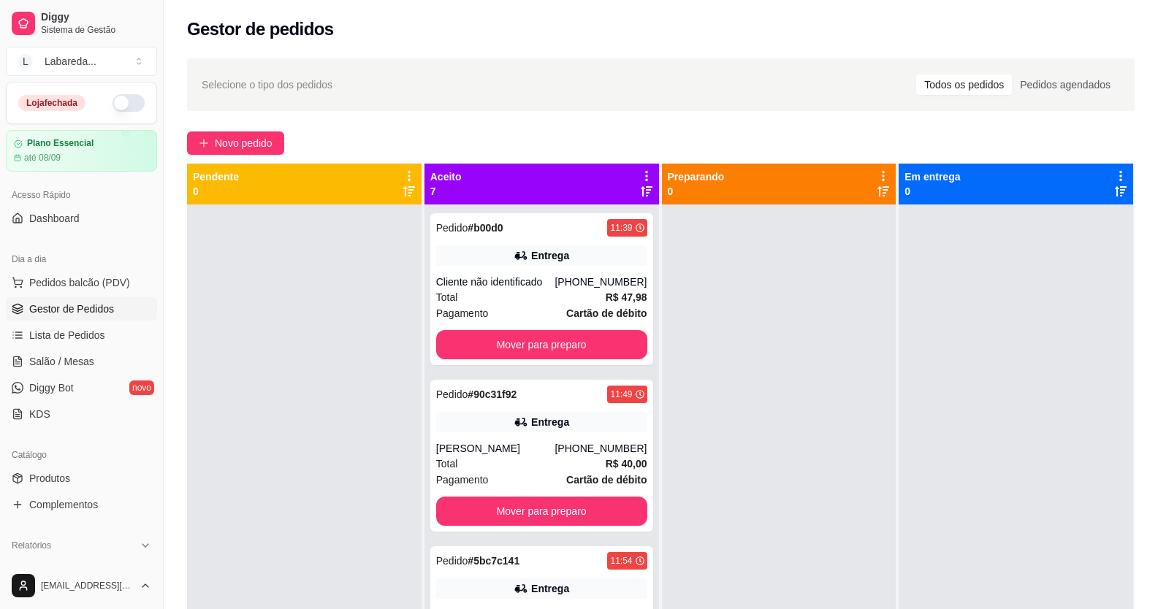
drag, startPoint x: 248, startPoint y: 208, endPoint x: 690, endPoint y: 338, distance: 460.7
drag, startPoint x: 690, startPoint y: 338, endPoint x: 342, endPoint y: 287, distance: 351.4
click at [340, 287] on div "Pendente 0 Aceito 7 Pedido # b00d0 11:39 Entrega Cliente não identificado [PHON…" at bounding box center [660, 468] width 947 height 609
click at [344, 286] on div at bounding box center [304, 509] width 234 height 609
drag, startPoint x: 514, startPoint y: 49, endPoint x: 469, endPoint y: 87, distance: 59.1
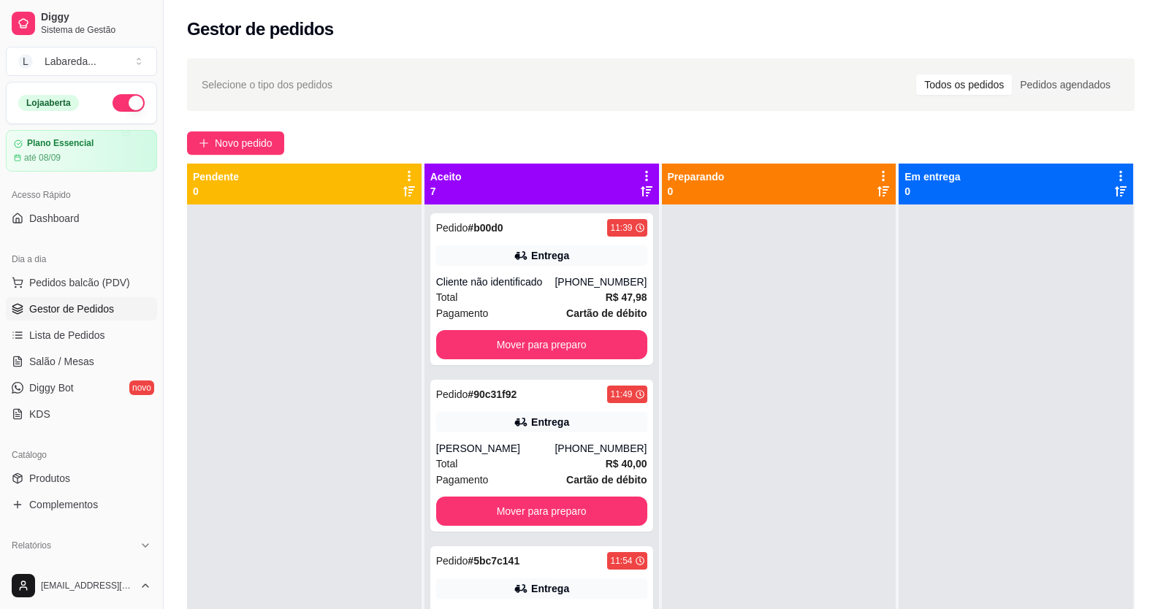
drag, startPoint x: 469, startPoint y: 87, endPoint x: 441, endPoint y: 97, distance: 29.6
click at [446, 94] on div "Selecione o tipo dos pedidos Todos os pedidos Pedidos agendados" at bounding box center [661, 84] width 918 height 23
click at [493, 183] on div "Aceito 7" at bounding box center [541, 183] width 223 height 29
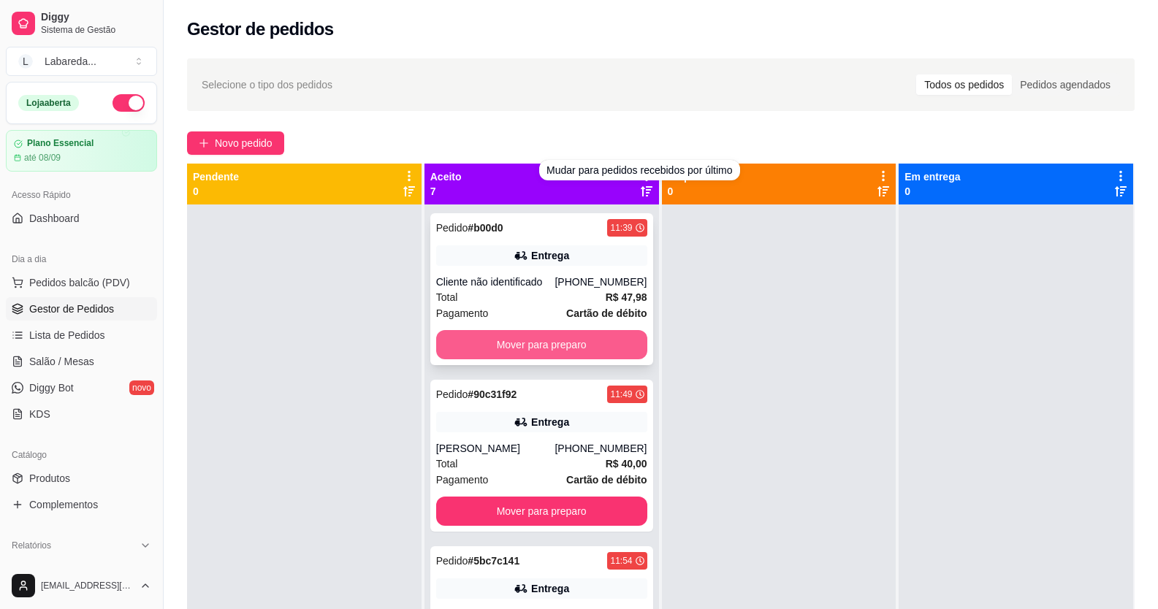
click at [562, 337] on button "Mover para preparo" at bounding box center [541, 344] width 211 height 29
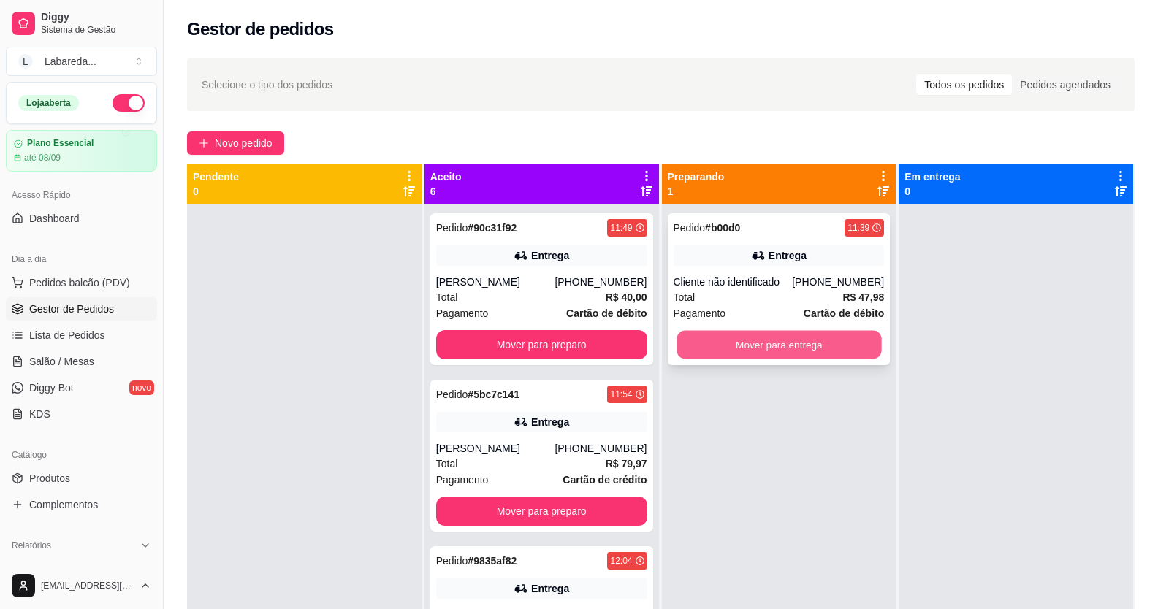
click at [787, 348] on button "Mover para entrega" at bounding box center [778, 345] width 205 height 28
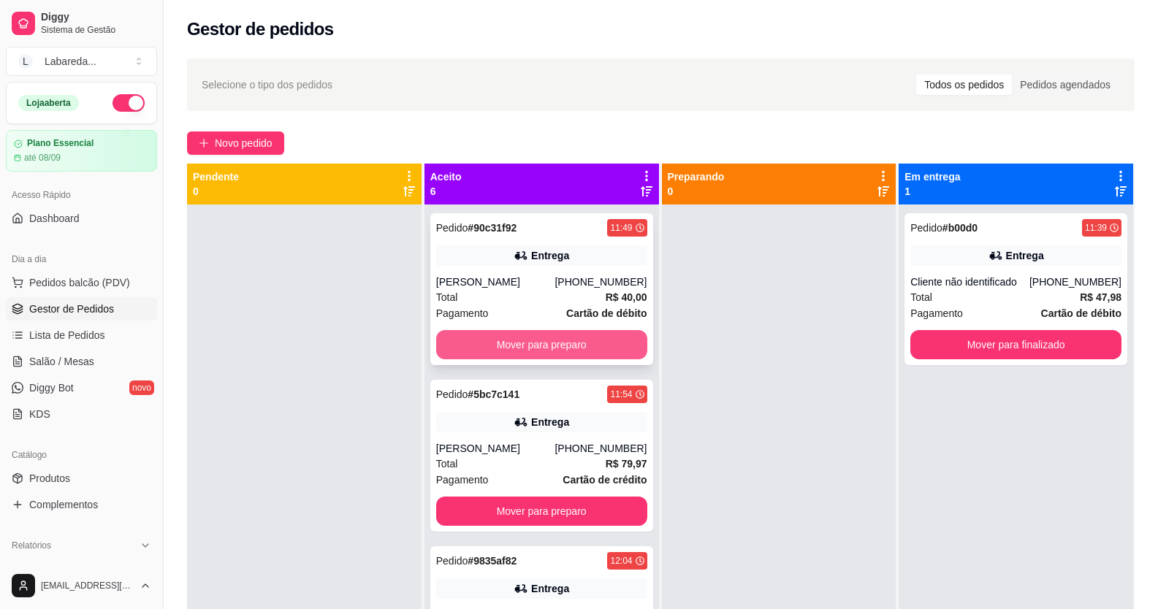
click at [578, 338] on button "Mover para preparo" at bounding box center [541, 344] width 211 height 29
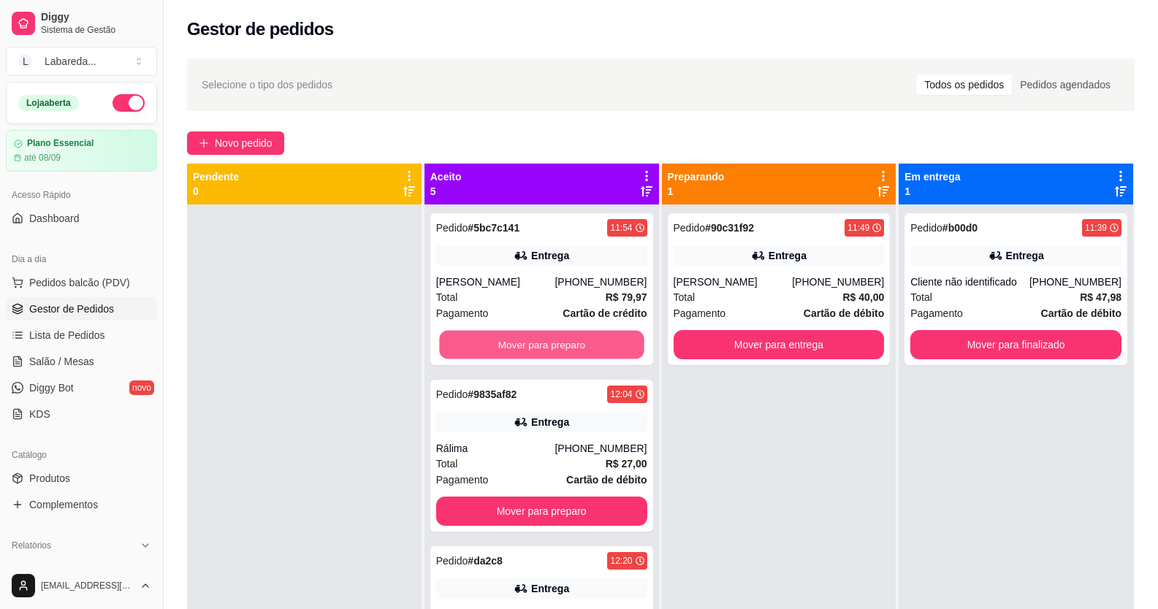
click at [577, 338] on button "Mover para preparo" at bounding box center [541, 345] width 205 height 28
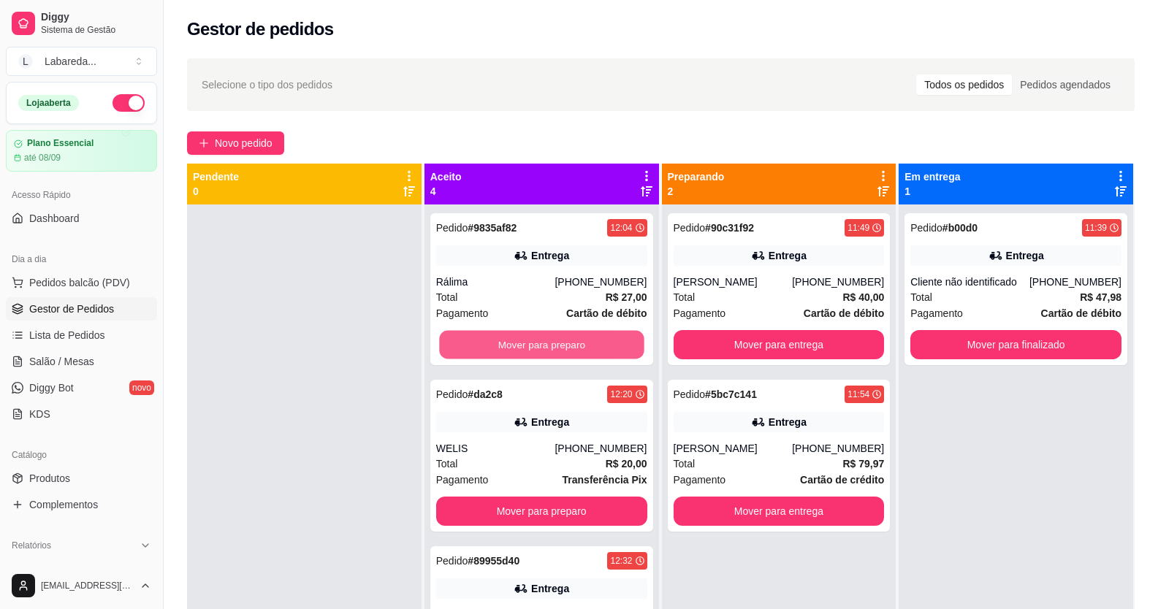
click at [577, 338] on button "Mover para preparo" at bounding box center [541, 345] width 205 height 28
click at [577, 338] on div "Mover para preparo" at bounding box center [541, 344] width 211 height 29
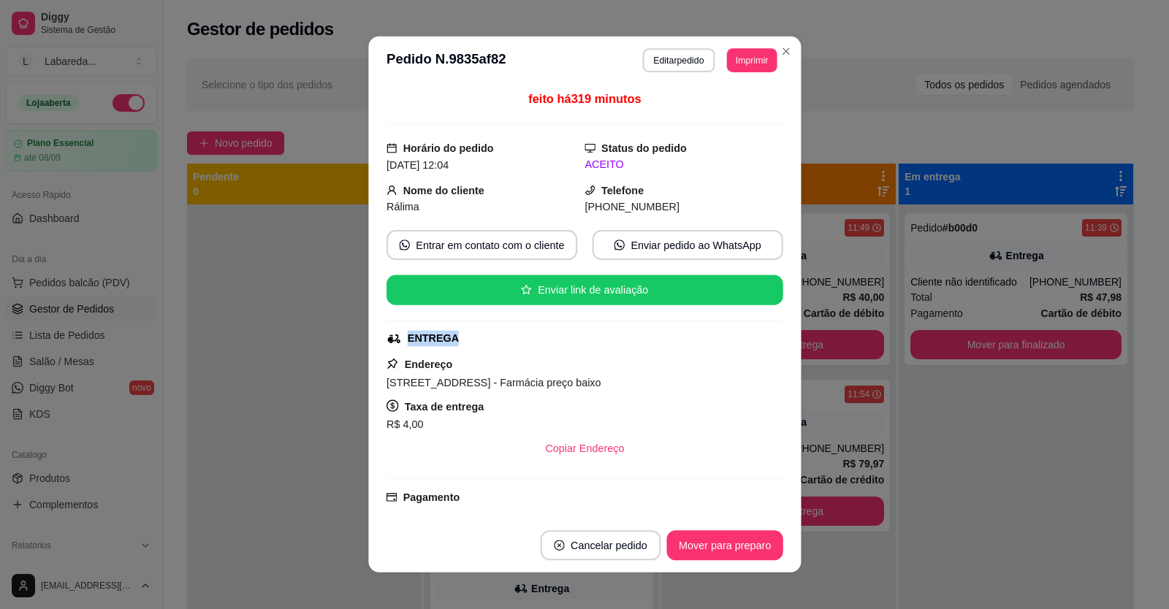
click at [577, 338] on div "ENTREGA" at bounding box center [583, 339] width 394 height 16
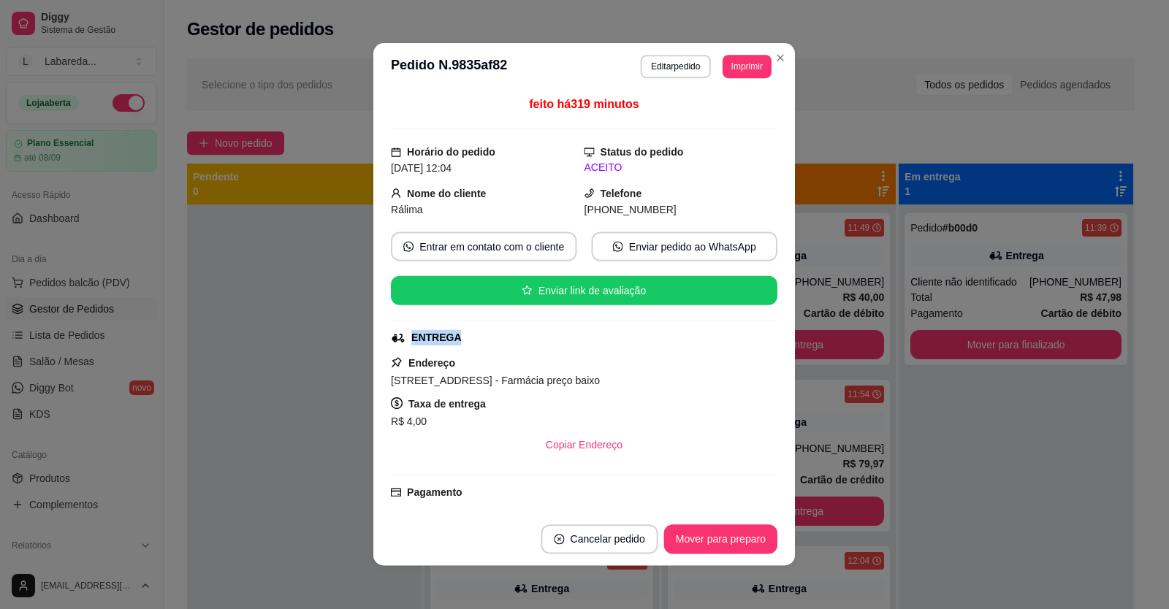
click at [577, 338] on div "ENTREGA" at bounding box center [583, 337] width 383 height 15
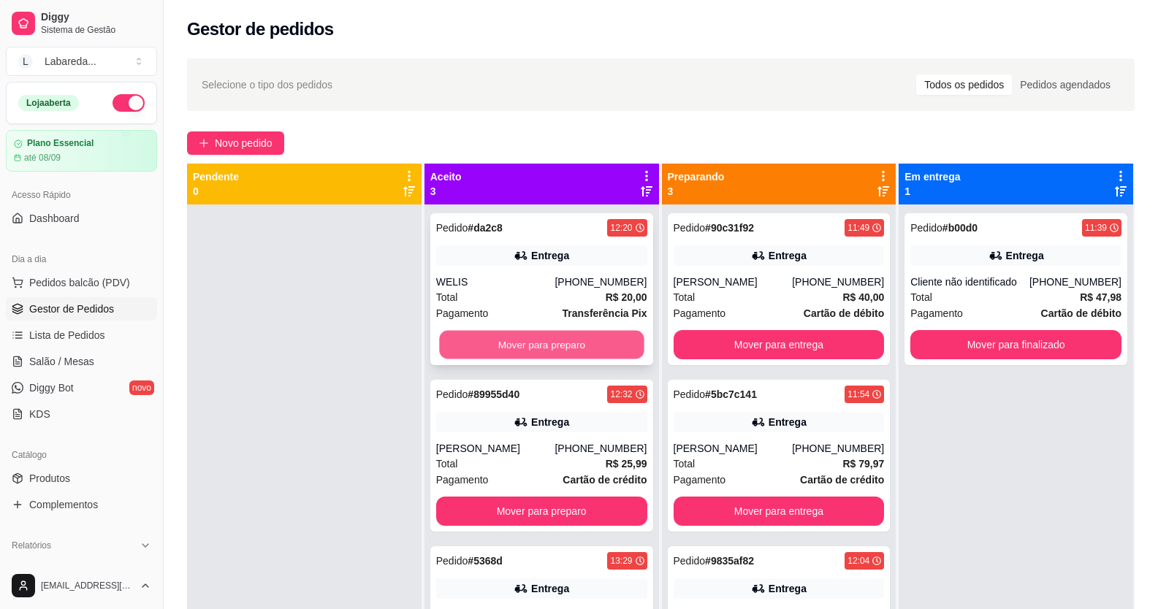
click at [600, 337] on button "Mover para preparo" at bounding box center [541, 345] width 205 height 28
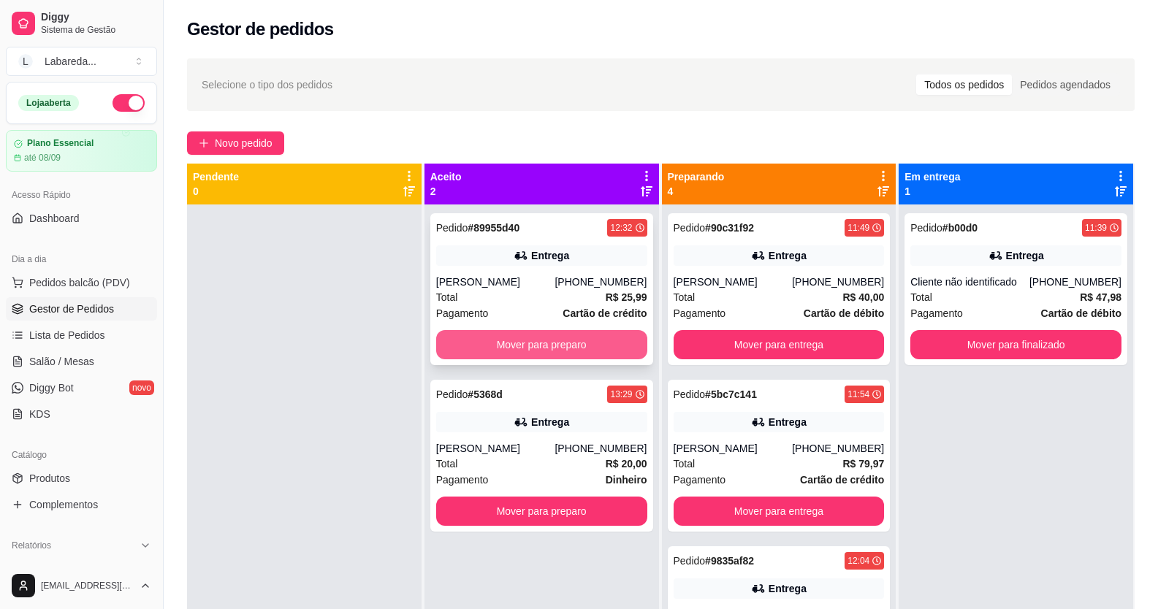
click at [562, 347] on button "Mover para preparo" at bounding box center [541, 344] width 211 height 29
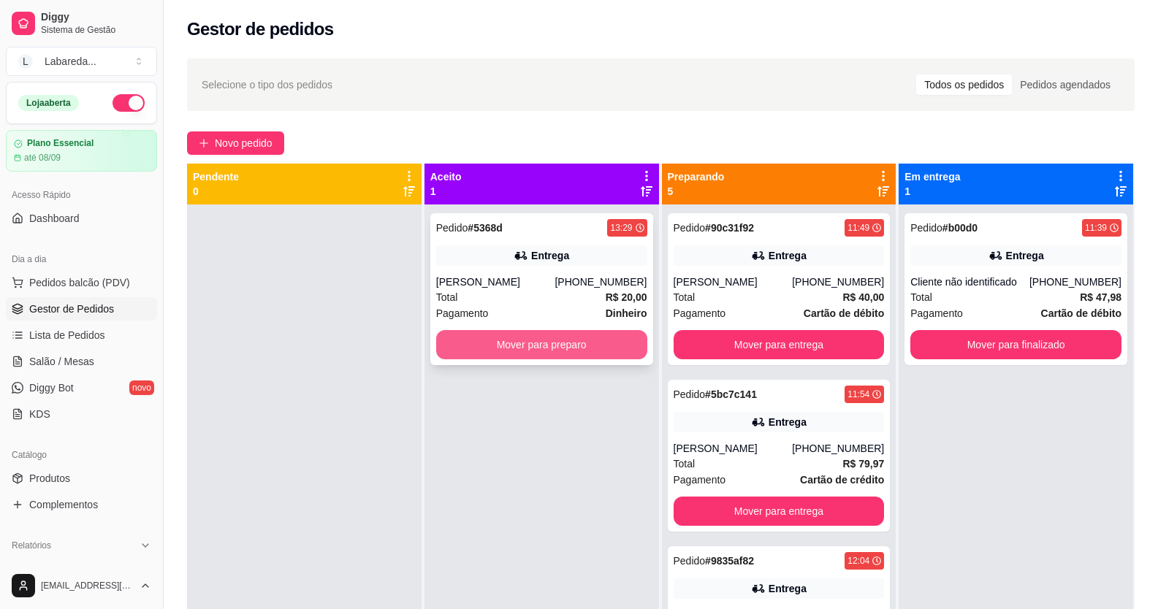
click at [549, 345] on button "Mover para preparo" at bounding box center [541, 344] width 211 height 29
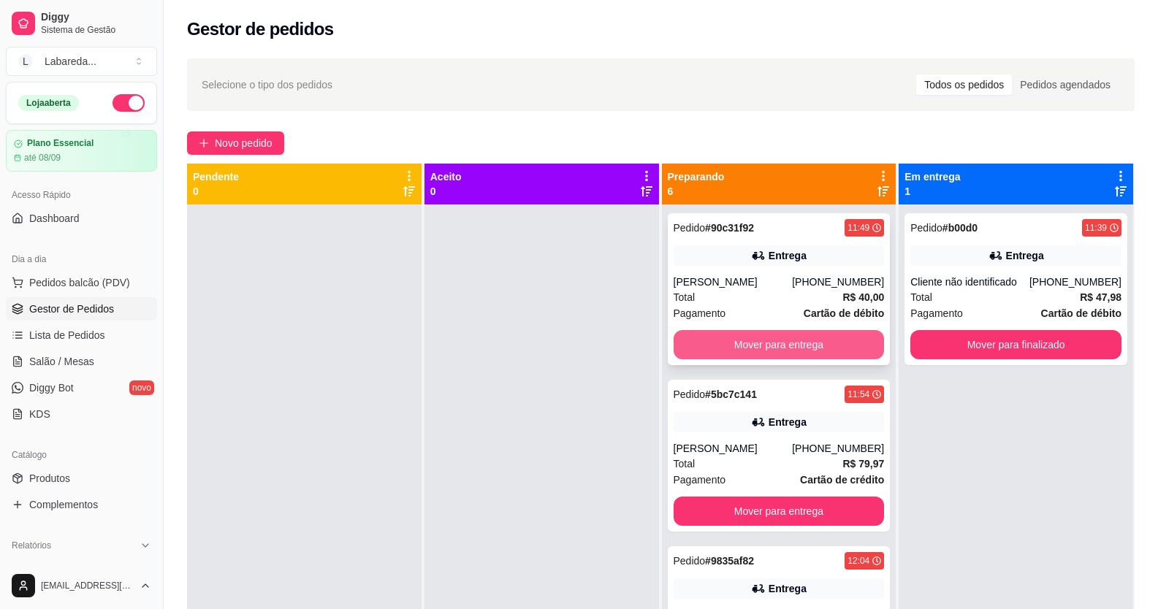
click at [780, 342] on button "Mover para entrega" at bounding box center [778, 344] width 211 height 29
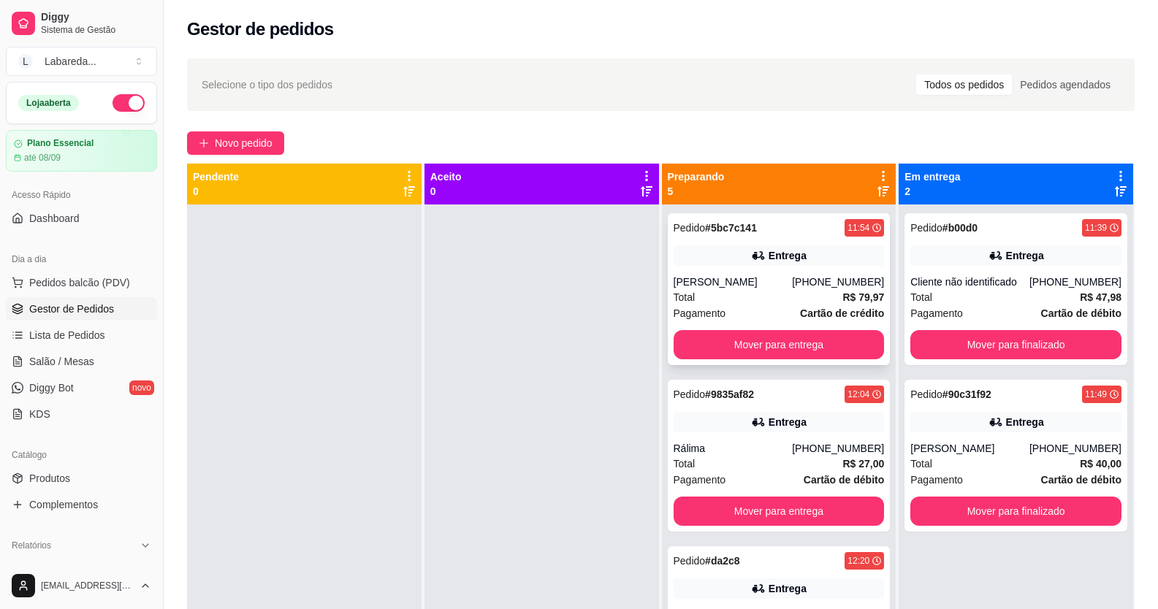
click at [801, 314] on strong "Cartão de crédito" at bounding box center [842, 314] width 84 height 12
click at [832, 338] on button "Mover para entrega" at bounding box center [778, 344] width 211 height 29
click at [832, 336] on div "Mover para entrega" at bounding box center [778, 344] width 211 height 29
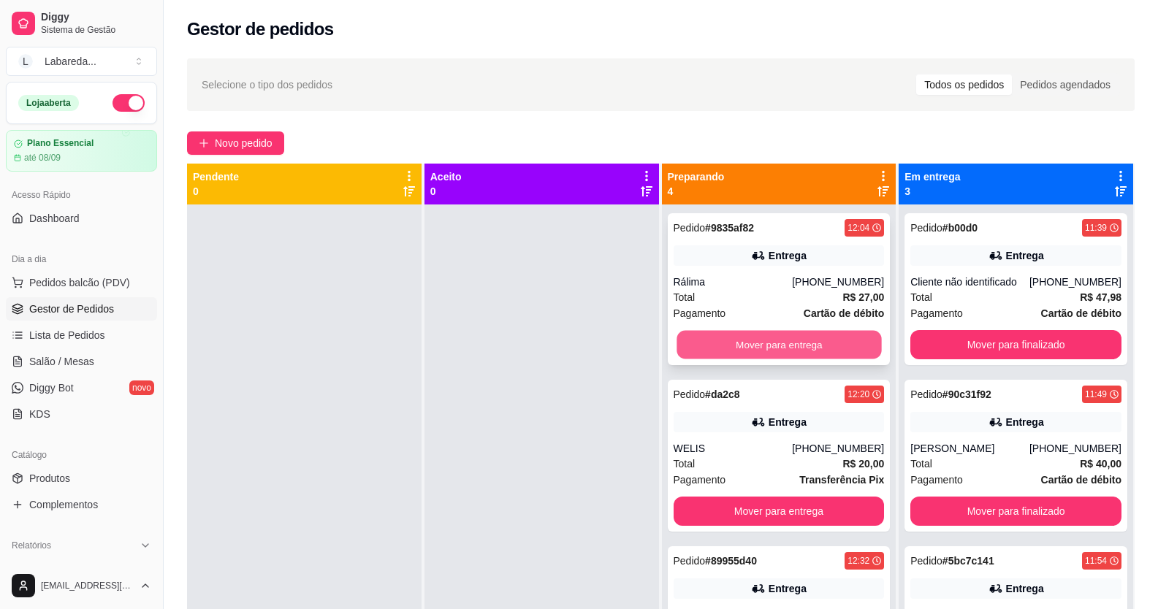
click at [795, 337] on button "Mover para entrega" at bounding box center [778, 345] width 205 height 28
click at [803, 337] on button "Mover para entrega" at bounding box center [778, 344] width 211 height 29
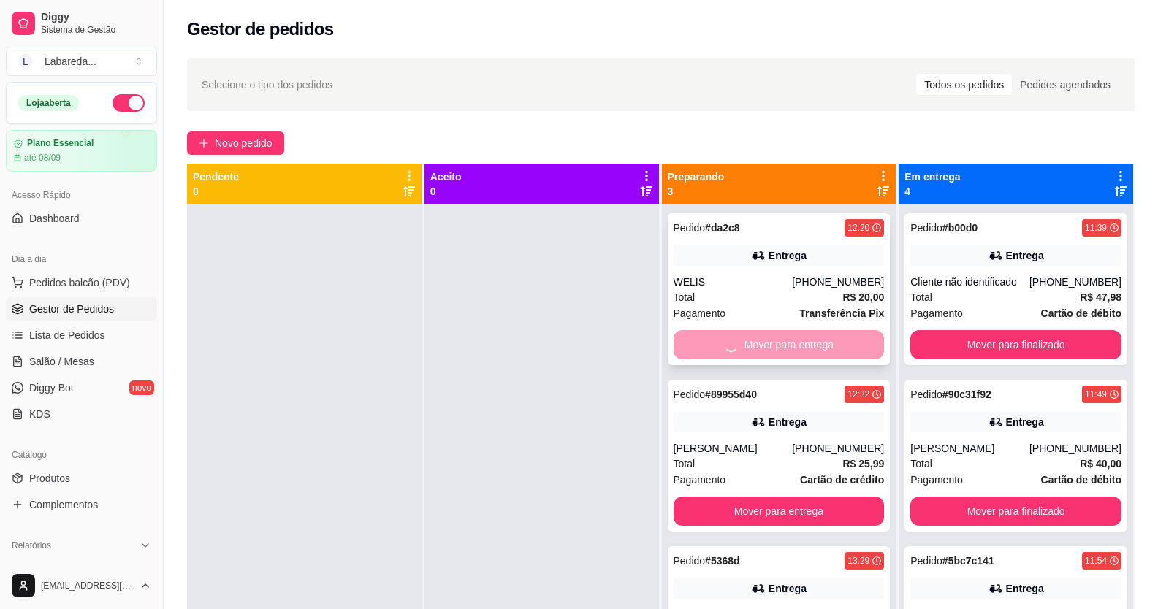
click at [804, 336] on div "Mover para entrega" at bounding box center [778, 344] width 211 height 29
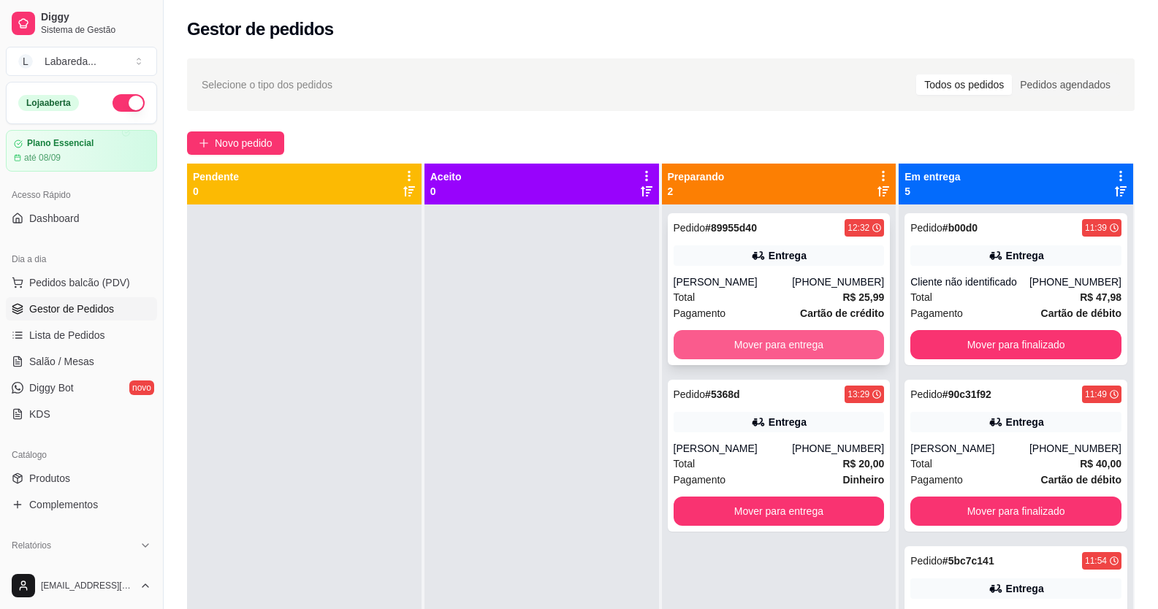
click at [801, 333] on button "Mover para entrega" at bounding box center [778, 344] width 211 height 29
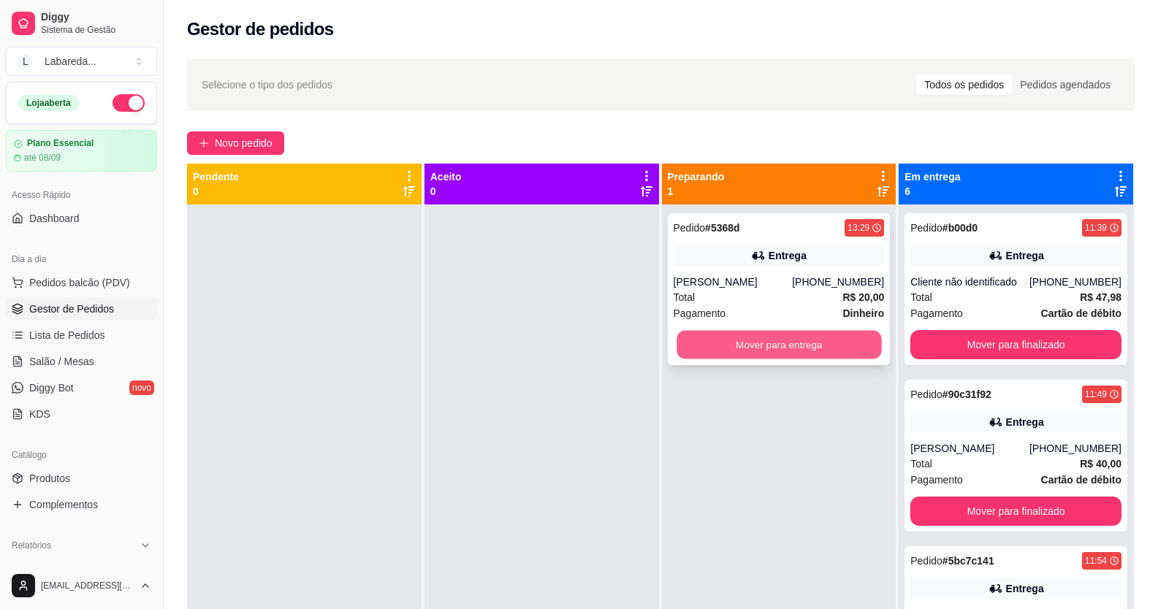
click at [803, 331] on button "Mover para entrega" at bounding box center [778, 345] width 205 height 28
click at [806, 330] on div "Mover para entrega" at bounding box center [778, 344] width 211 height 29
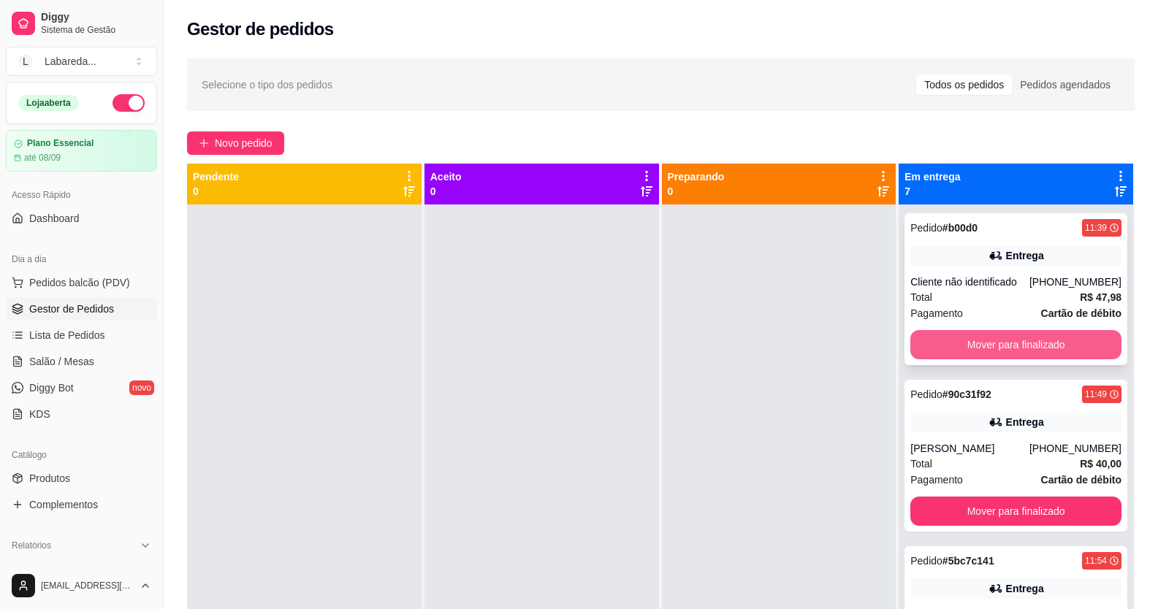
click at [1000, 343] on button "Mover para finalizado" at bounding box center [1015, 344] width 211 height 29
click at [1000, 343] on button "Mover para finalizado" at bounding box center [1016, 345] width 205 height 28
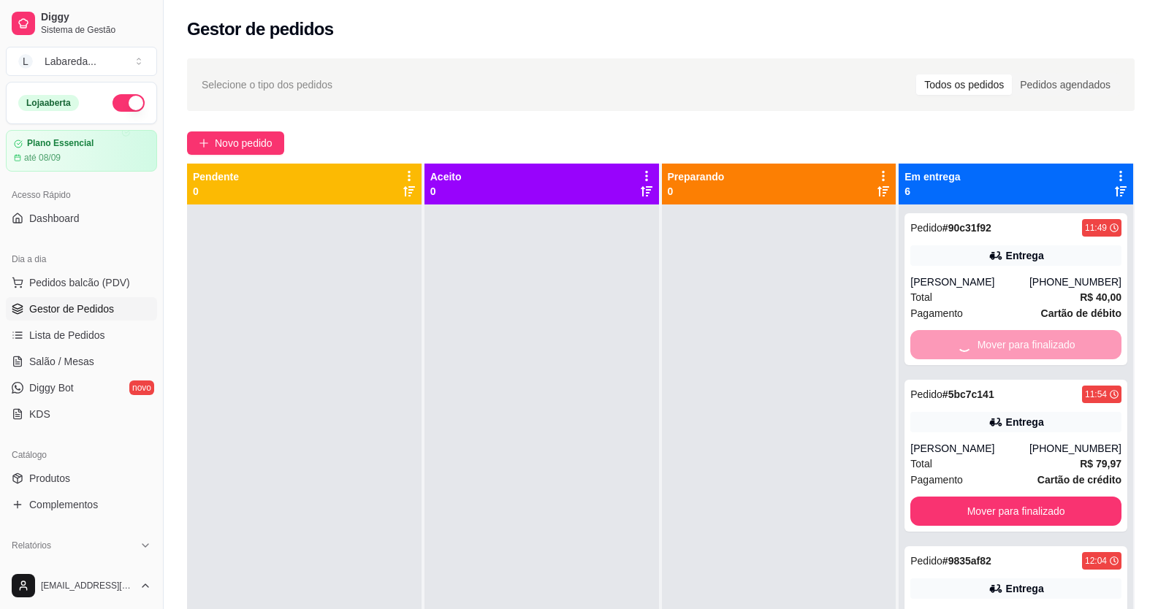
click at [1000, 343] on div "Mover para finalizado" at bounding box center [1015, 344] width 211 height 29
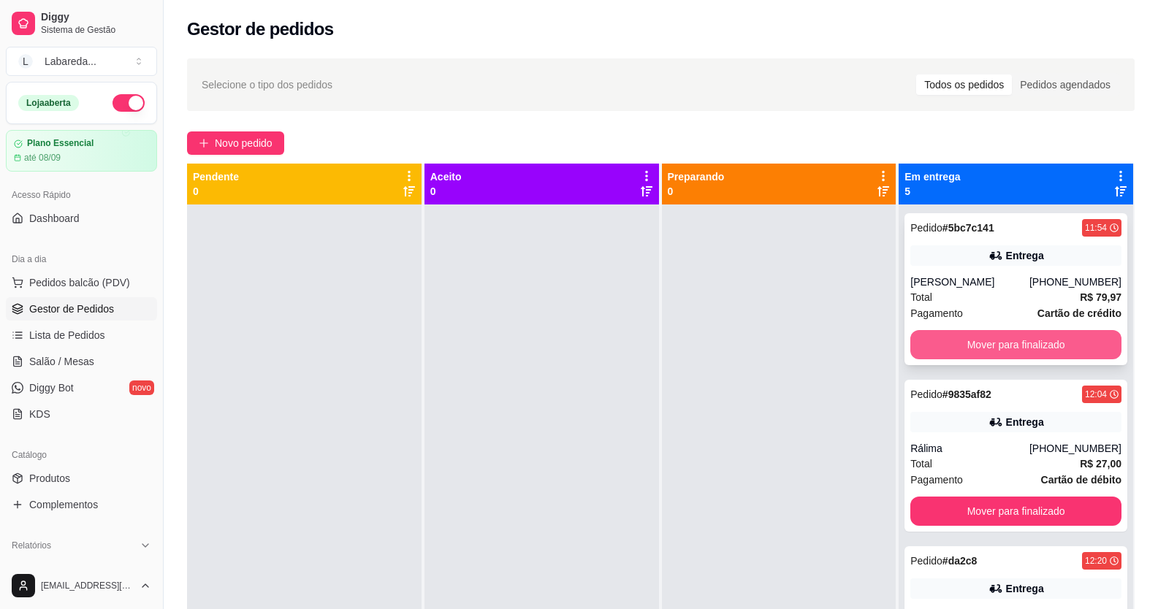
click at [996, 343] on button "Mover para finalizado" at bounding box center [1015, 344] width 211 height 29
click at [996, 343] on div "Mover para finalizado" at bounding box center [1015, 344] width 211 height 29
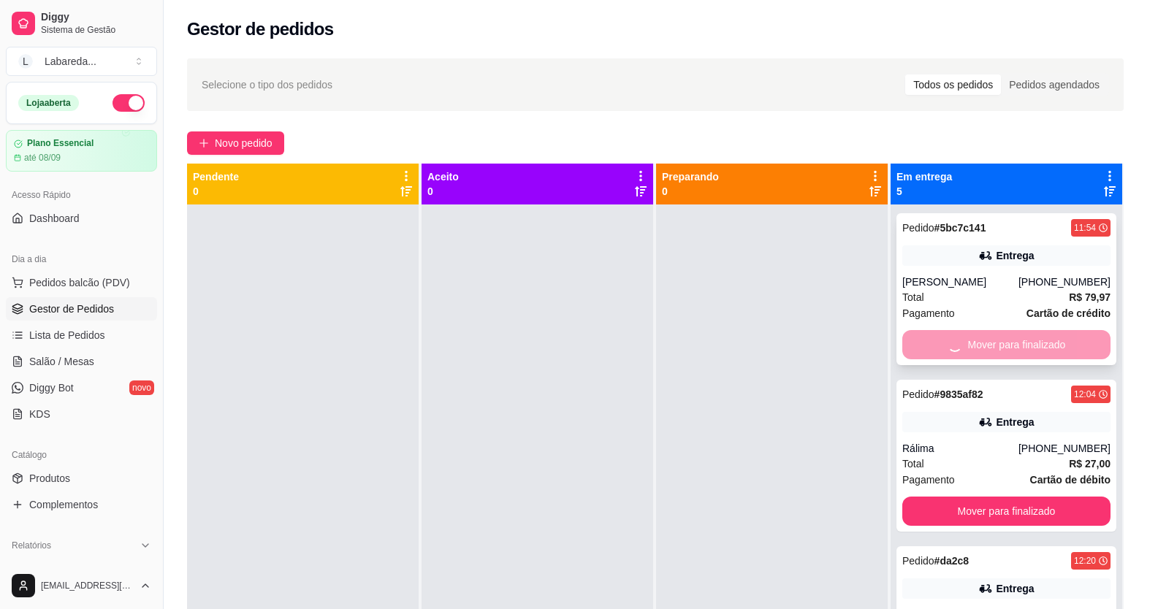
click at [997, 497] on button "Mover para finalizado" at bounding box center [1006, 511] width 208 height 29
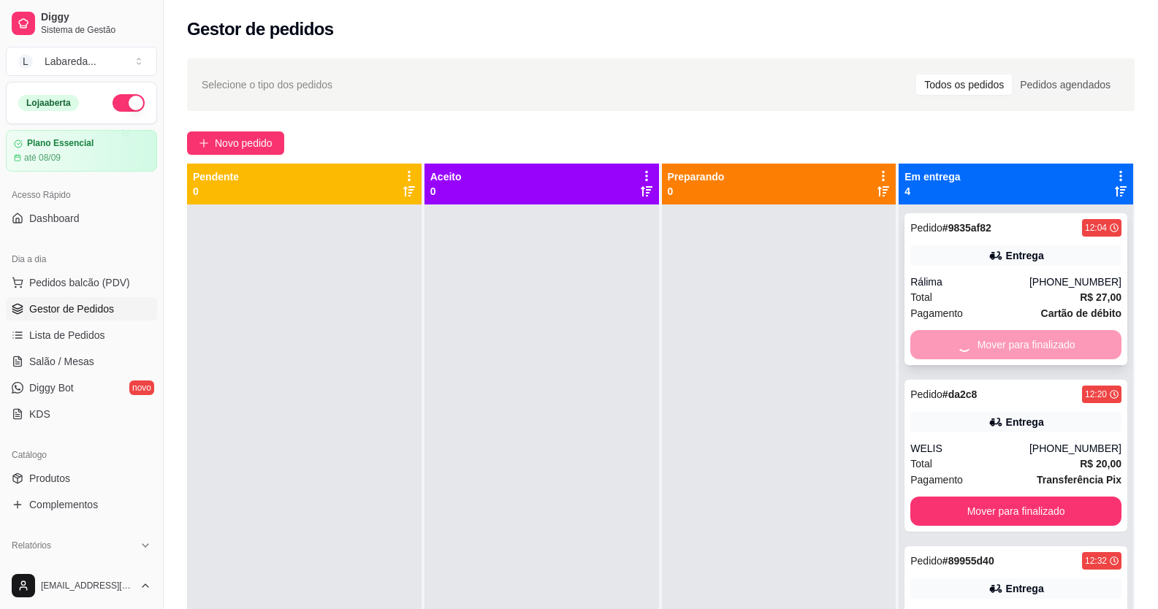
click at [999, 346] on div "Mover para finalizado" at bounding box center [1015, 344] width 211 height 29
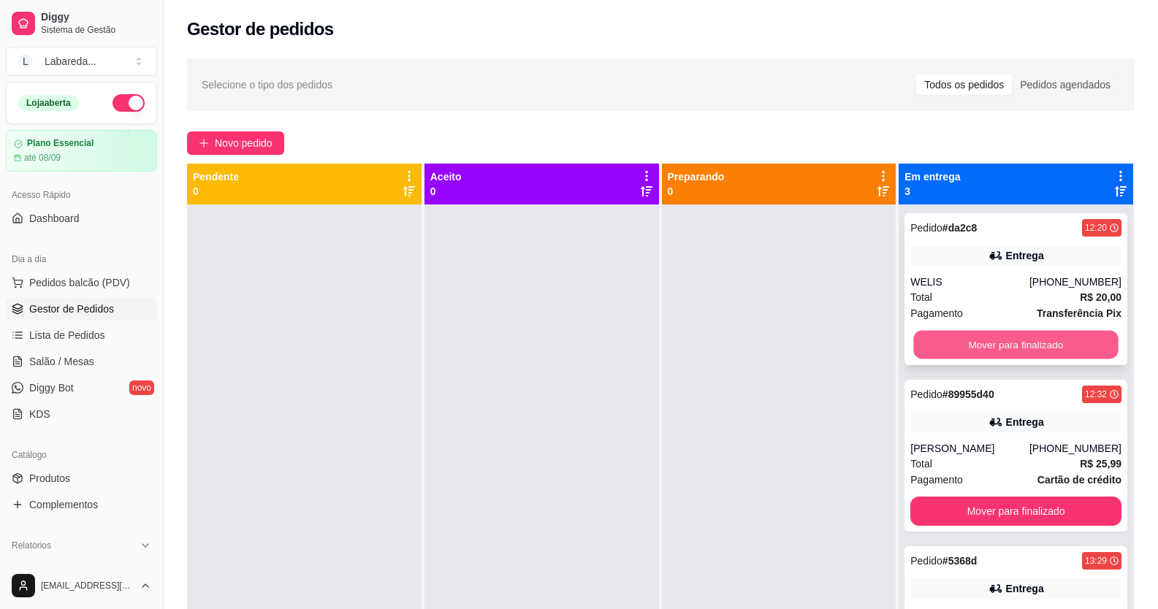
click at [999, 346] on button "Mover para finalizado" at bounding box center [1016, 345] width 205 height 28
click at [999, 346] on div "Mover para finalizado" at bounding box center [1015, 344] width 211 height 29
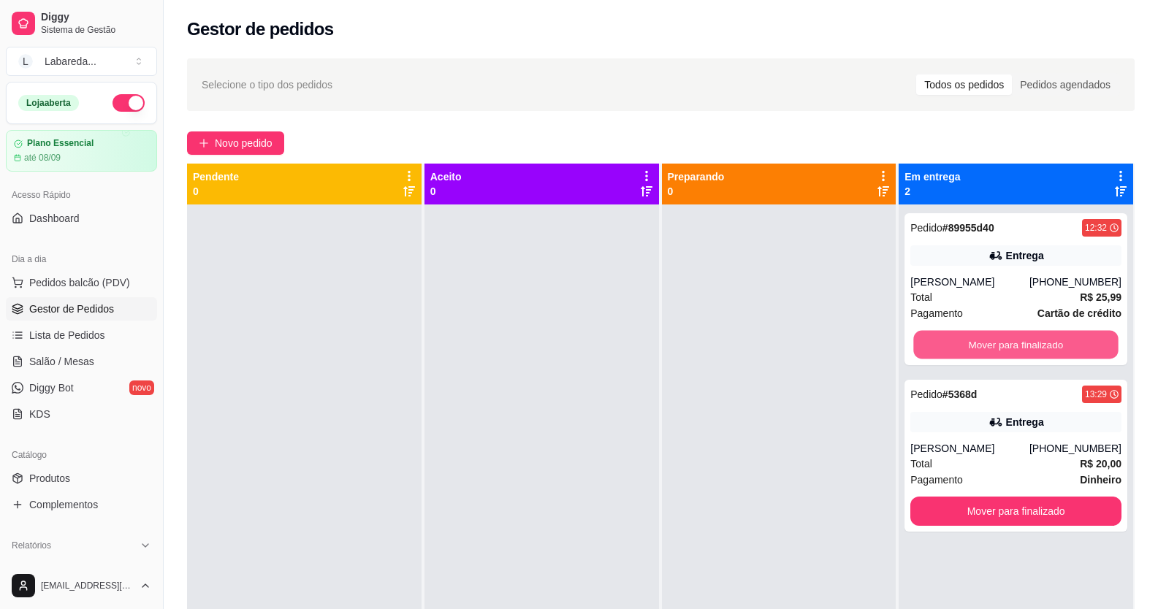
click at [1000, 346] on button "Mover para finalizado" at bounding box center [1016, 345] width 205 height 28
click at [1000, 346] on div "Mover para finalizado" at bounding box center [1015, 344] width 211 height 29
click at [1000, 497] on button "Mover para finalizado" at bounding box center [1015, 511] width 211 height 29
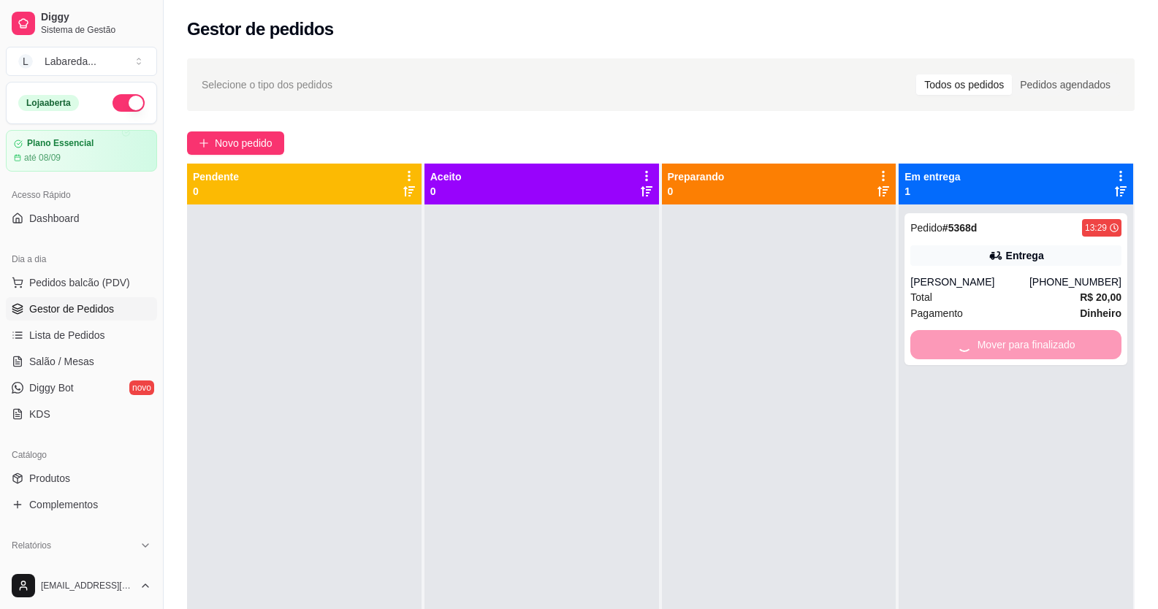
click at [1000, 346] on div "Mover para finalizado" at bounding box center [1015, 344] width 211 height 29
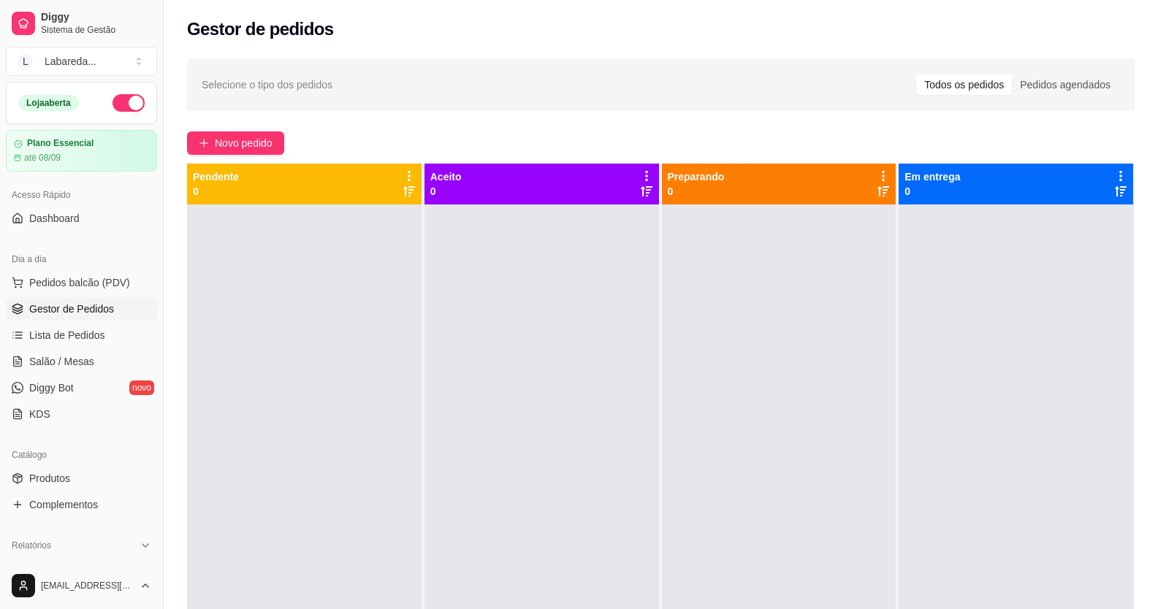
click at [1001, 346] on div at bounding box center [1015, 509] width 234 height 609
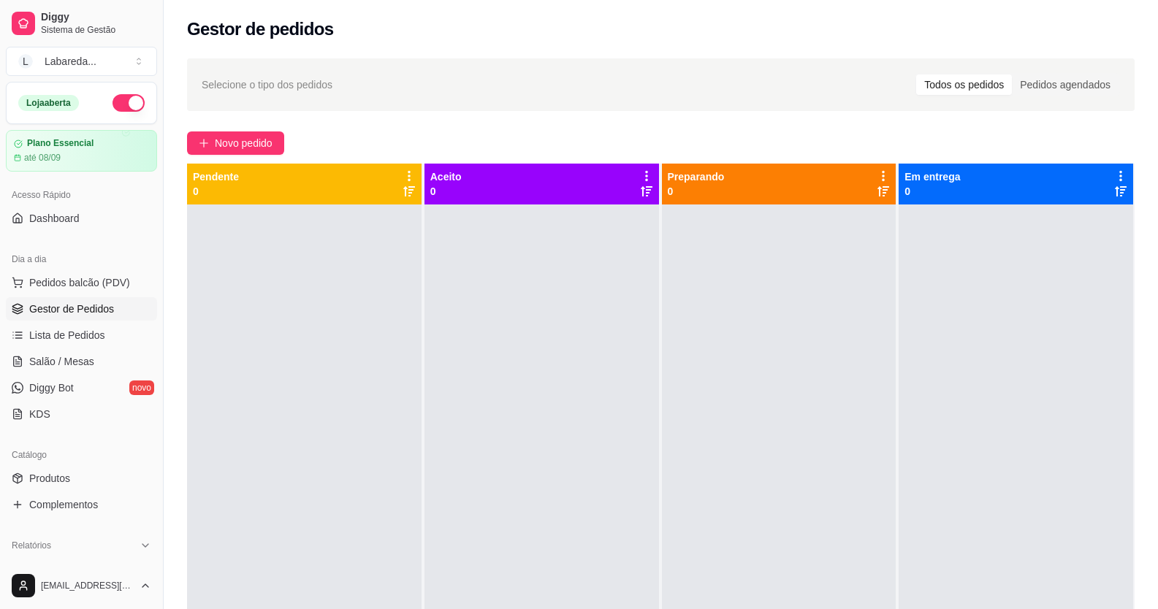
click at [1001, 346] on div at bounding box center [1015, 509] width 234 height 609
click at [94, 331] on span "Lista de Pedidos" at bounding box center [67, 335] width 76 height 15
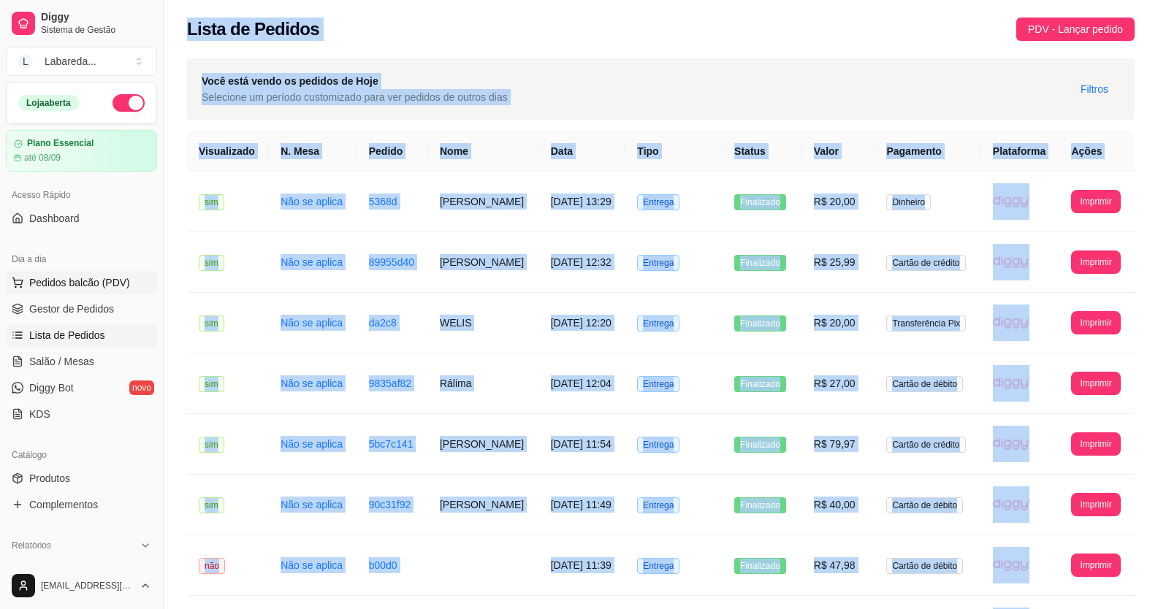
click at [83, 284] on span "Pedidos balcão (PDV)" at bounding box center [79, 282] width 101 height 15
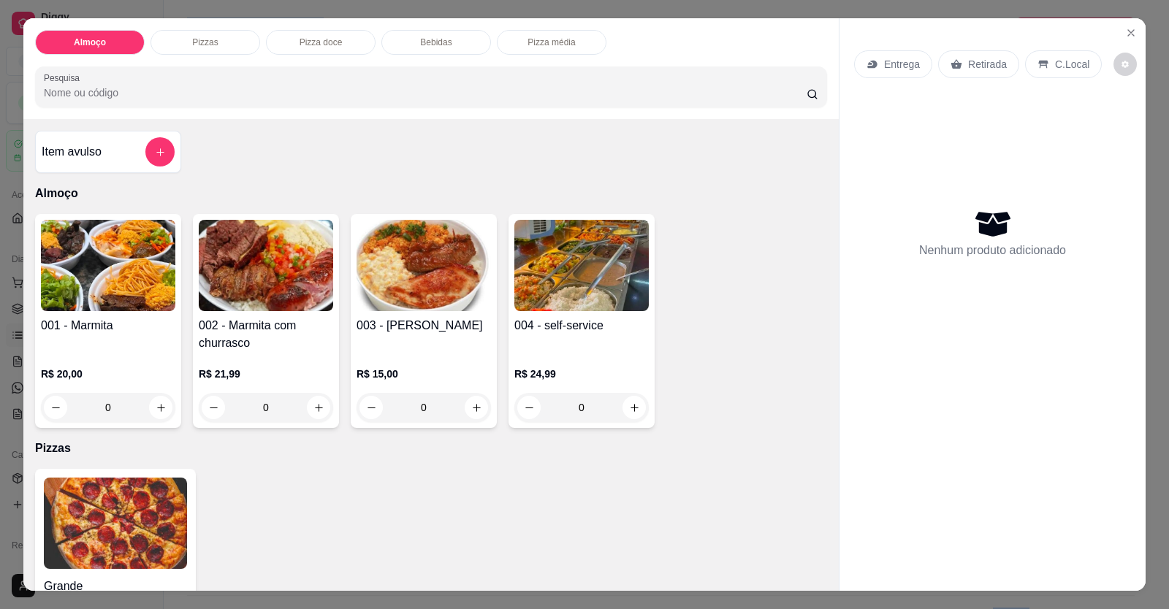
click at [141, 281] on img at bounding box center [108, 265] width 134 height 91
drag, startPoint x: 191, startPoint y: 45, endPoint x: 204, endPoint y: 39, distance: 13.4
click at [192, 42] on p "Pizzas" at bounding box center [205, 43] width 26 height 12
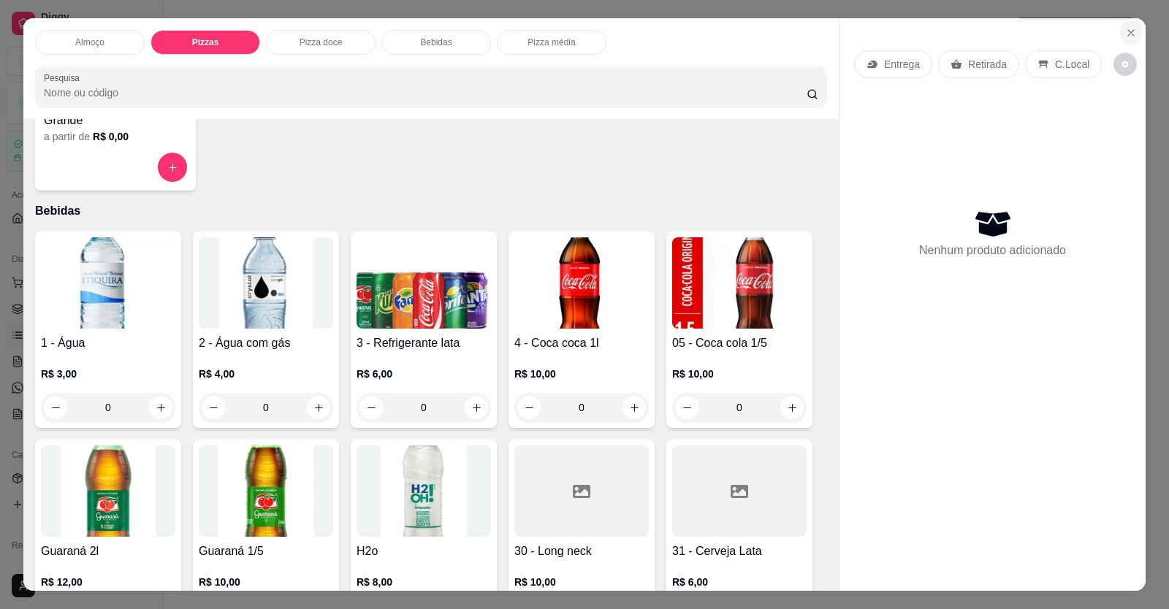
click at [1125, 31] on icon "Close" at bounding box center [1131, 33] width 12 height 12
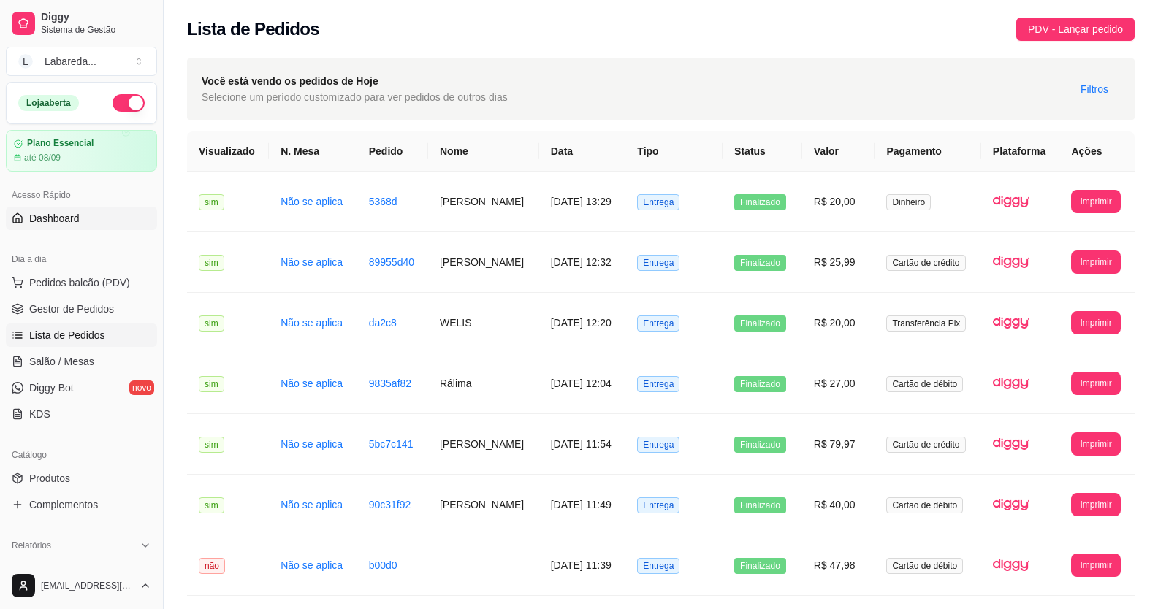
click at [77, 213] on span "Dashboard" at bounding box center [54, 218] width 50 height 15
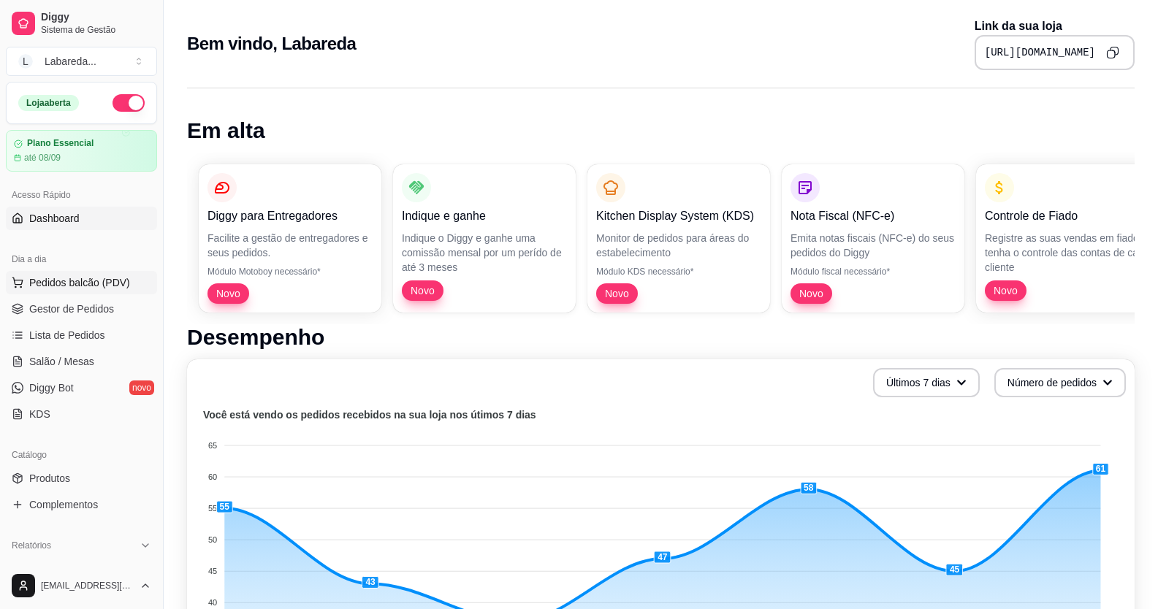
click at [71, 283] on span "Pedidos balcão (PDV)" at bounding box center [79, 282] width 101 height 15
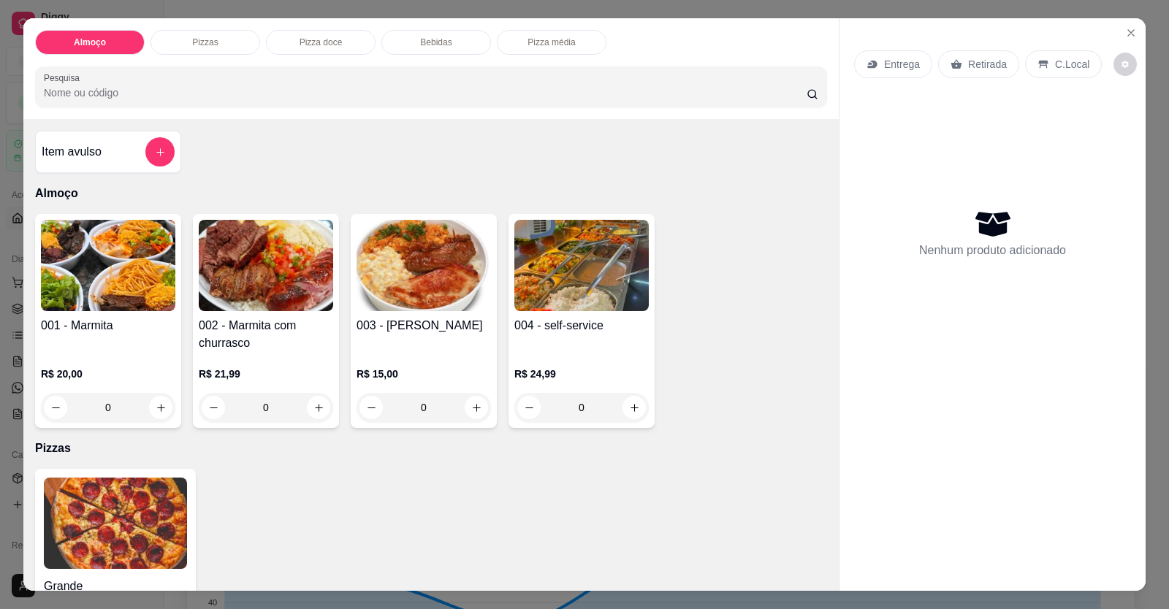
click at [83, 303] on img at bounding box center [108, 265] width 134 height 91
click at [1125, 33] on icon "Close" at bounding box center [1131, 33] width 12 height 12
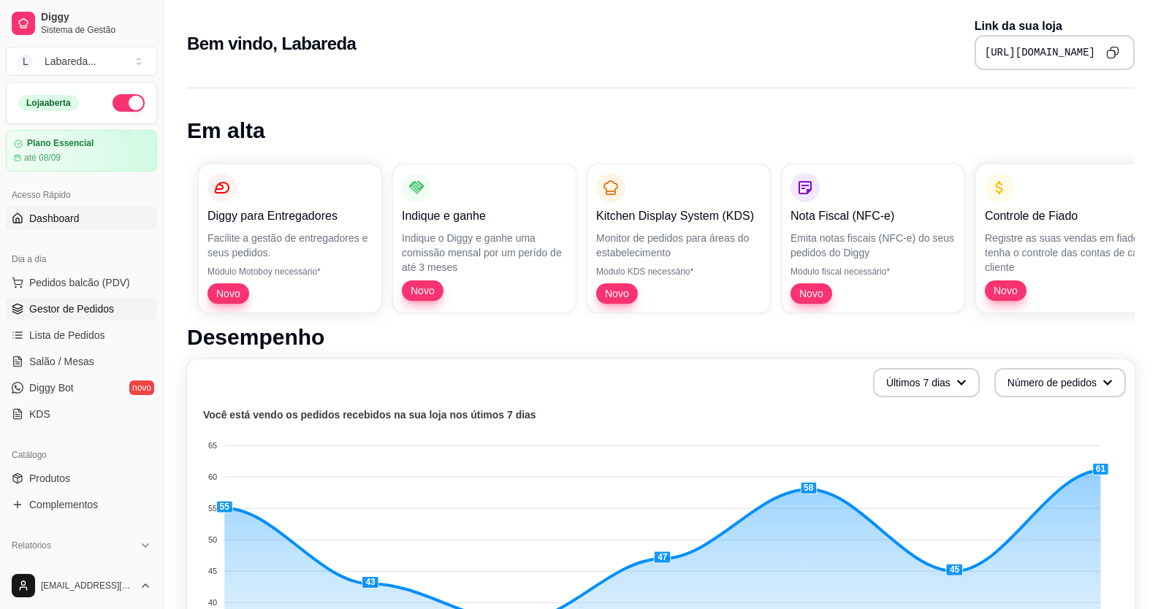
click at [89, 304] on span "Gestor de Pedidos" at bounding box center [71, 309] width 85 height 15
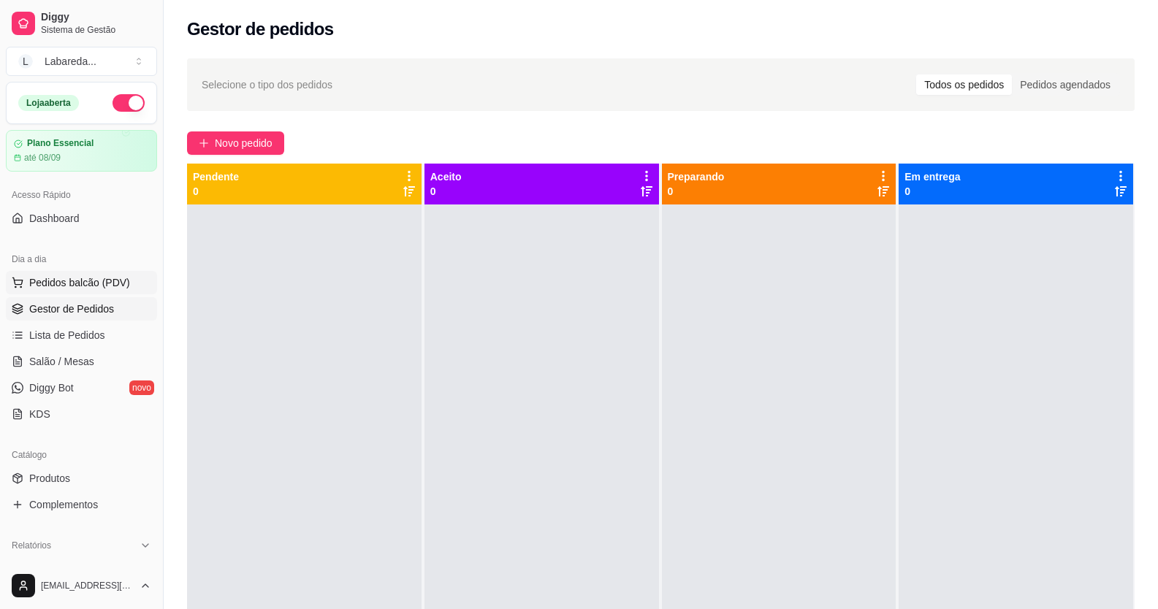
click at [81, 281] on span "Pedidos balcão (PDV)" at bounding box center [79, 282] width 101 height 15
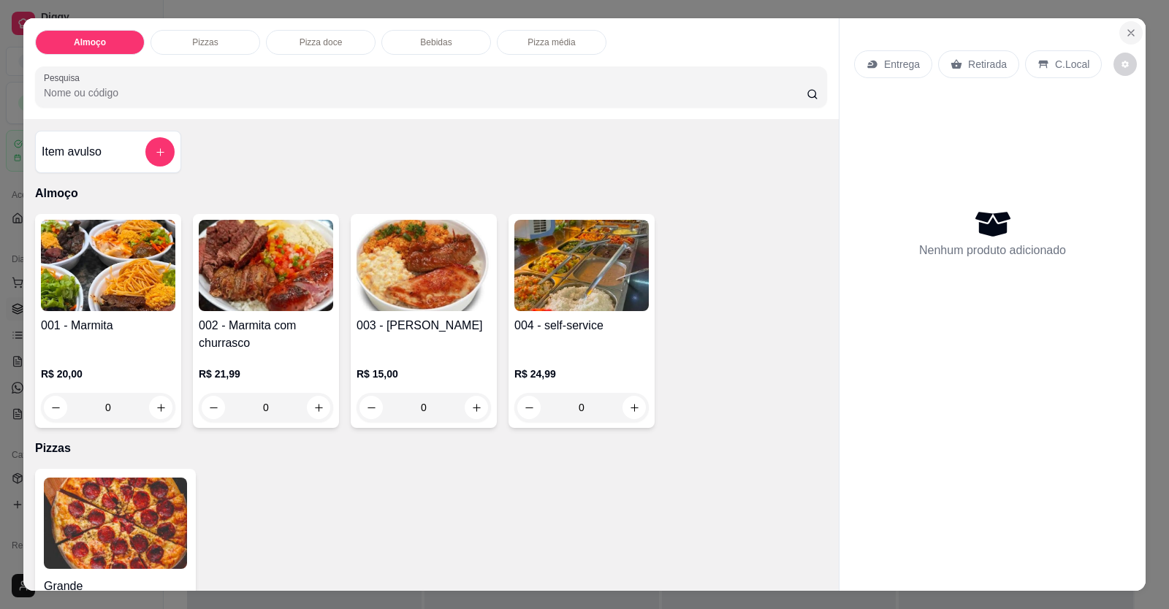
click at [1128, 34] on icon "Close" at bounding box center [1131, 33] width 6 height 6
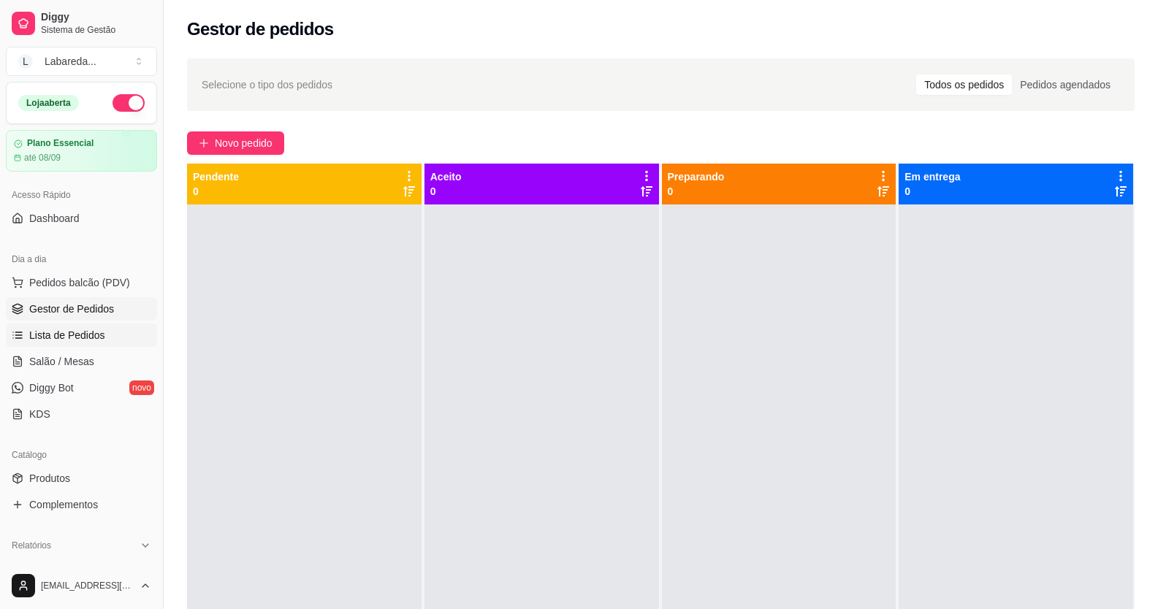
click at [100, 335] on span "Lista de Pedidos" at bounding box center [67, 335] width 76 height 15
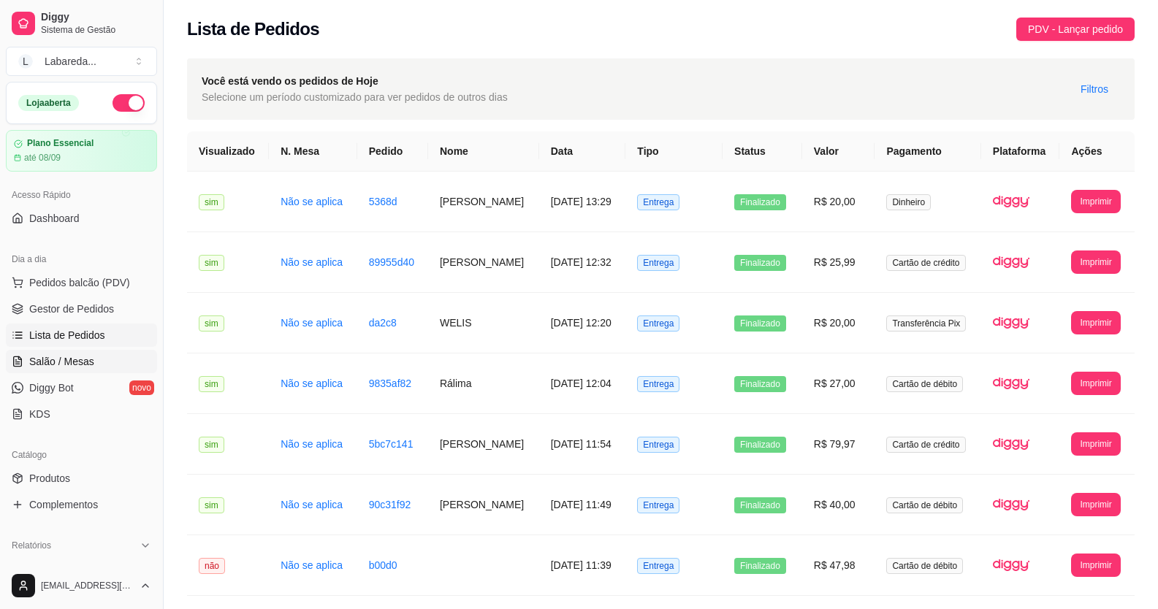
click at [80, 361] on span "Salão / Mesas" at bounding box center [61, 361] width 65 height 15
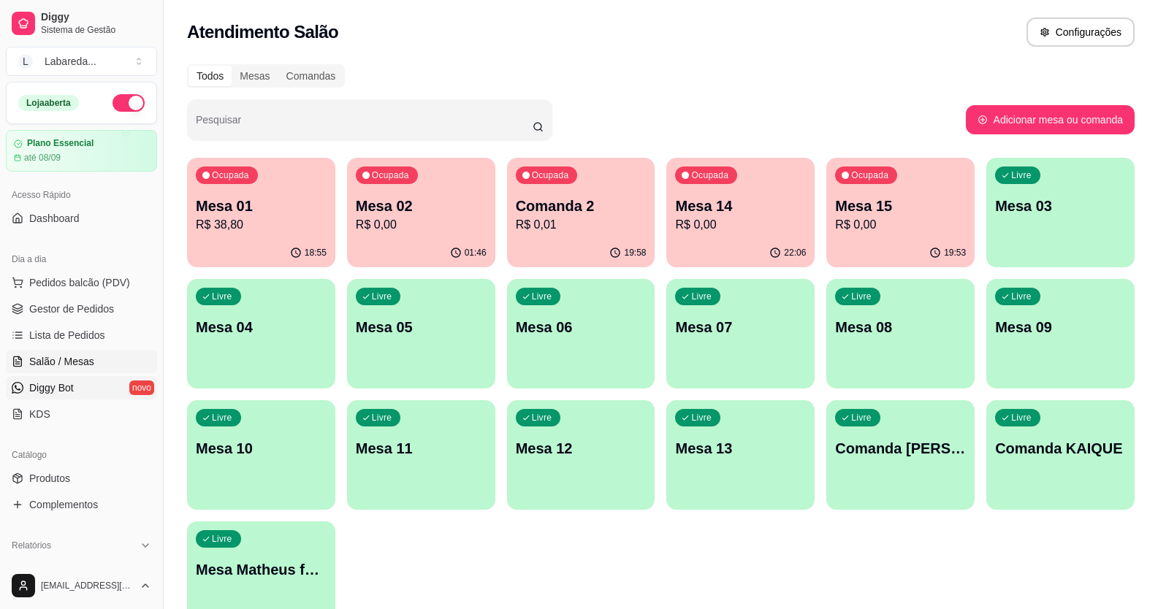
click at [70, 391] on span "Diggy Bot" at bounding box center [51, 388] width 45 height 15
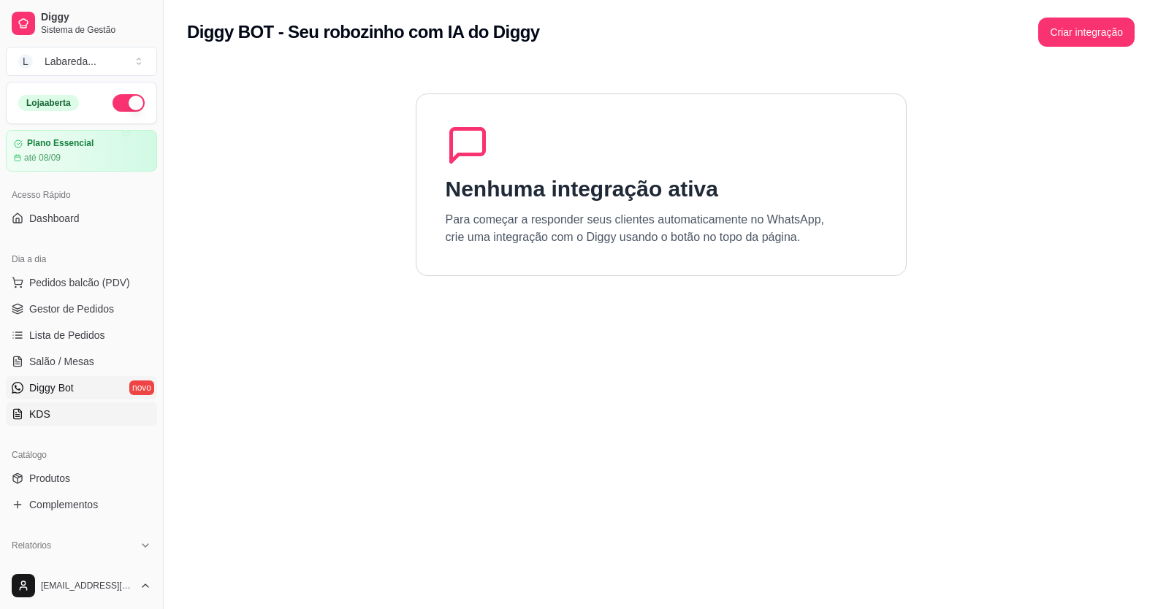
click at [44, 414] on span "KDS" at bounding box center [39, 414] width 21 height 15
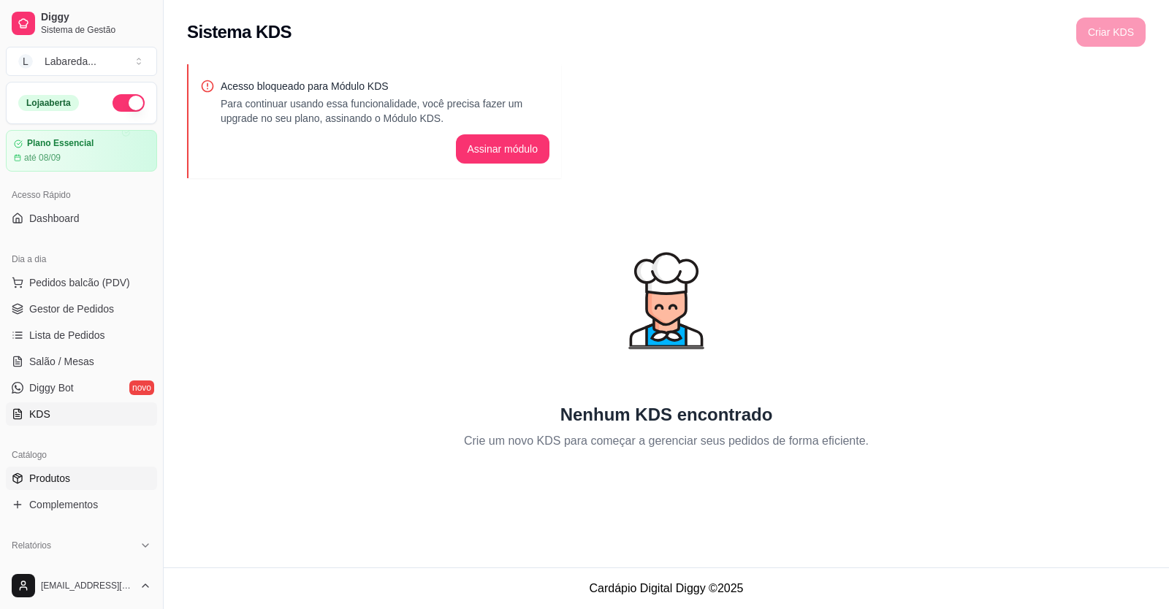
click at [54, 484] on span "Produtos" at bounding box center [49, 478] width 41 height 15
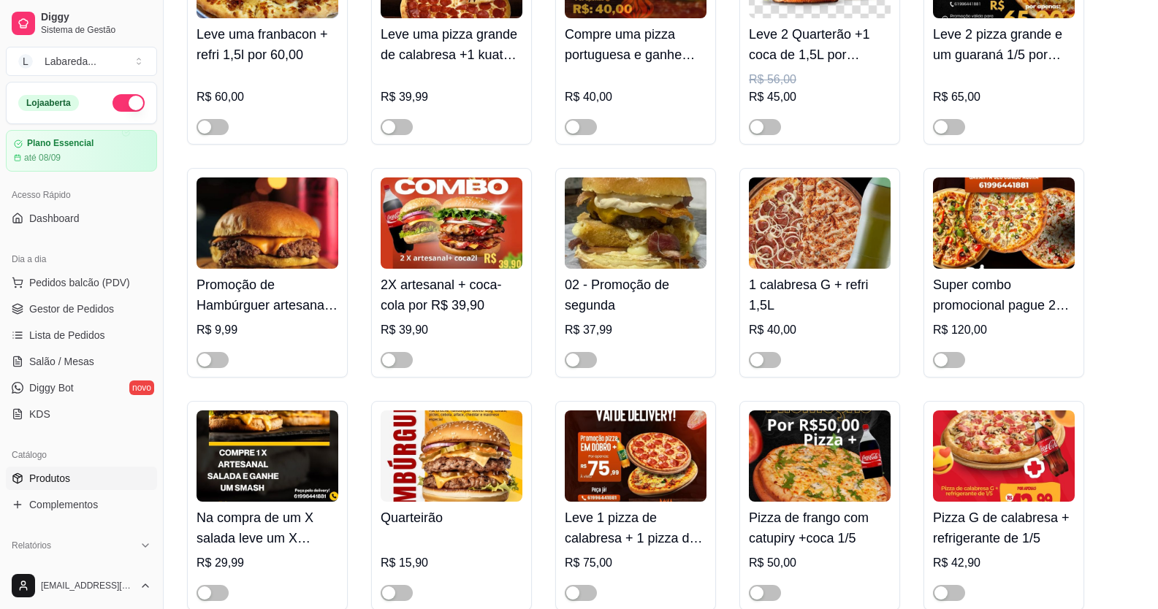
scroll to position [292, 0]
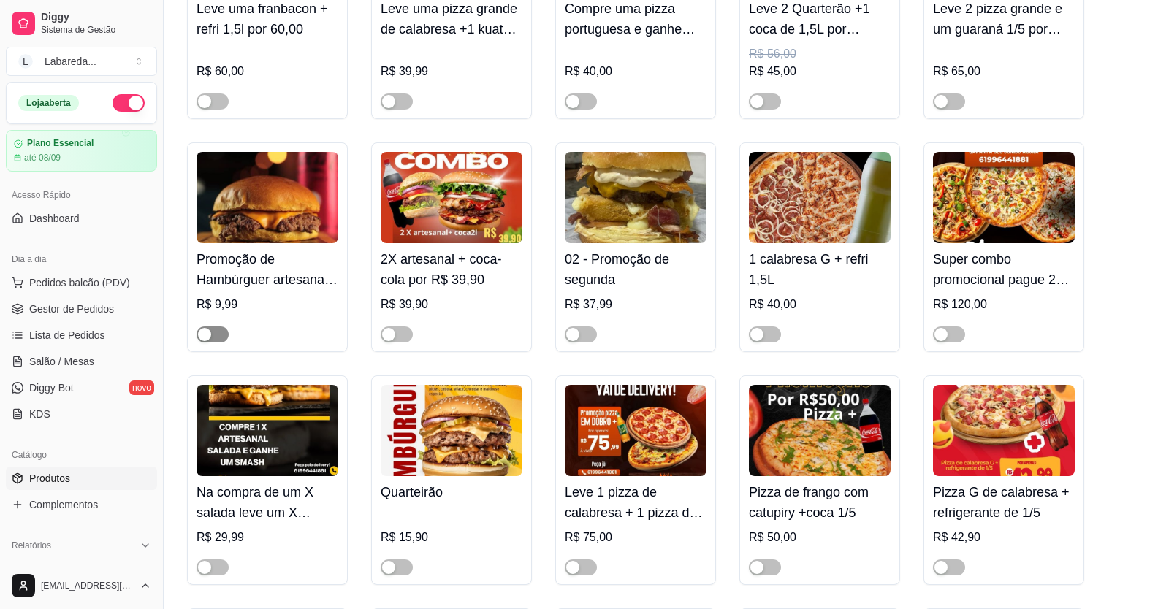
click at [198, 335] on div "button" at bounding box center [204, 334] width 13 height 13
drag, startPoint x: 398, startPoint y: 337, endPoint x: 451, endPoint y: 311, distance: 59.5
click at [398, 336] on span "button" at bounding box center [397, 335] width 32 height 16
drag, startPoint x: 575, startPoint y: 334, endPoint x: 635, endPoint y: 329, distance: 60.1
click at [576, 334] on div "button" at bounding box center [572, 334] width 13 height 13
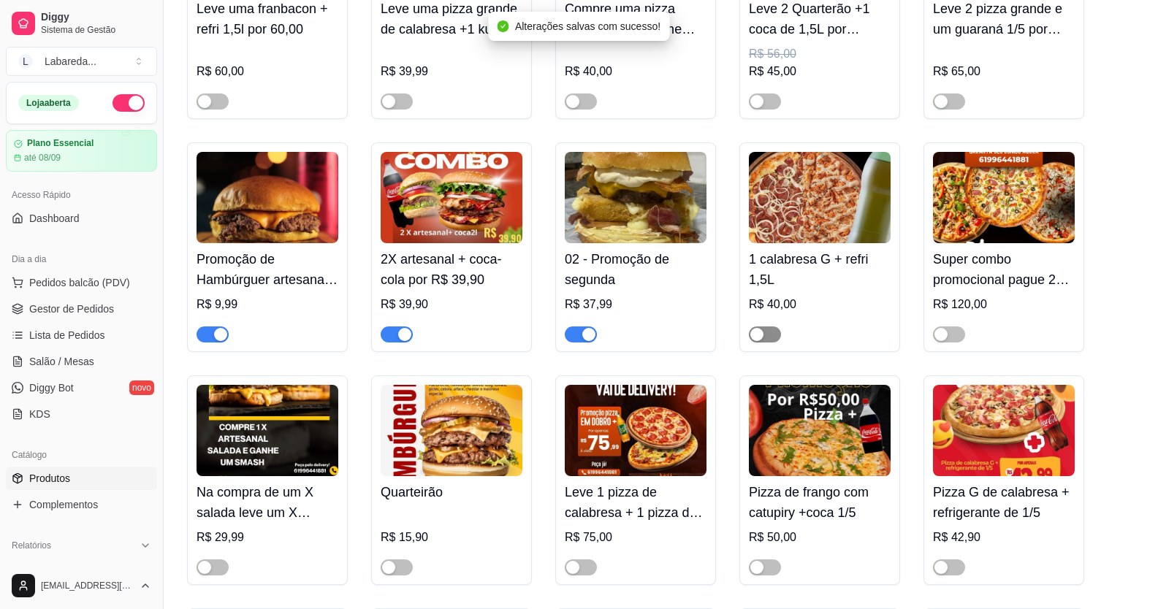
click at [763, 337] on button "button" at bounding box center [765, 335] width 32 height 16
drag, startPoint x: 405, startPoint y: 330, endPoint x: 248, endPoint y: 333, distance: 157.1
click at [405, 330] on div "button" at bounding box center [404, 334] width 13 height 13
click at [221, 334] on div "button" at bounding box center [220, 334] width 13 height 13
click at [584, 327] on div at bounding box center [581, 334] width 32 height 18
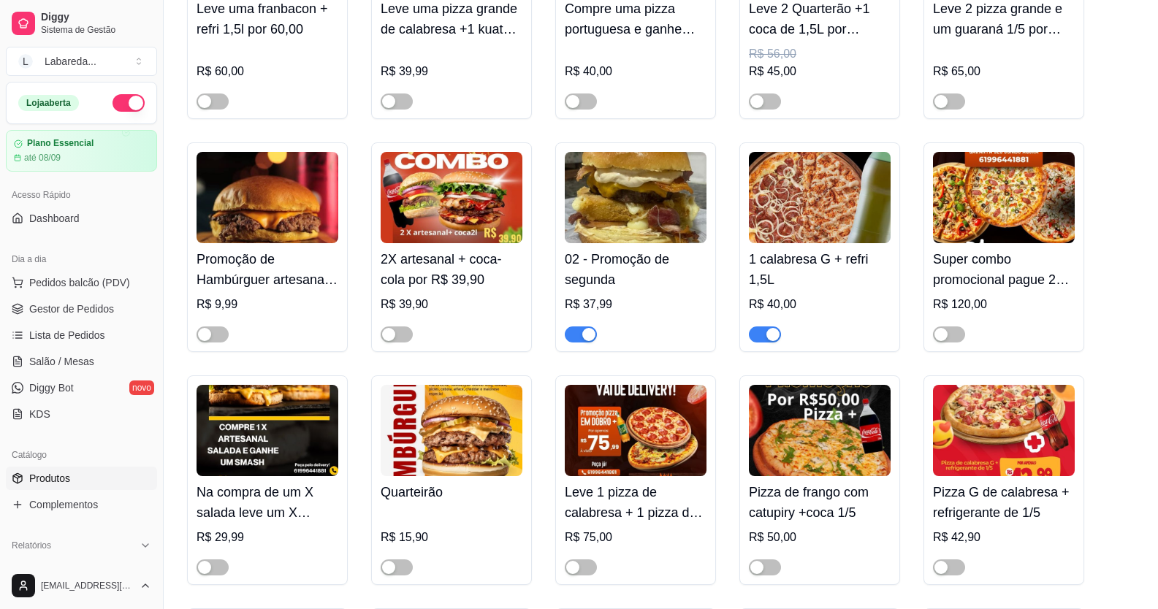
click at [764, 330] on span "button" at bounding box center [765, 335] width 32 height 16
click at [577, 341] on span "button" at bounding box center [581, 335] width 32 height 16
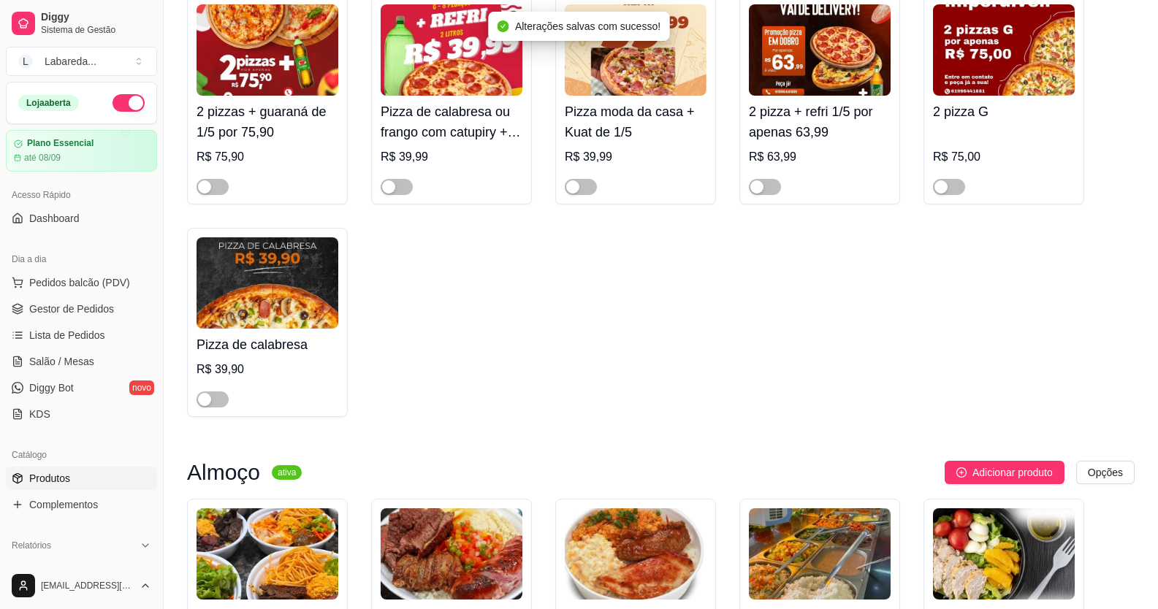
scroll to position [1169, 0]
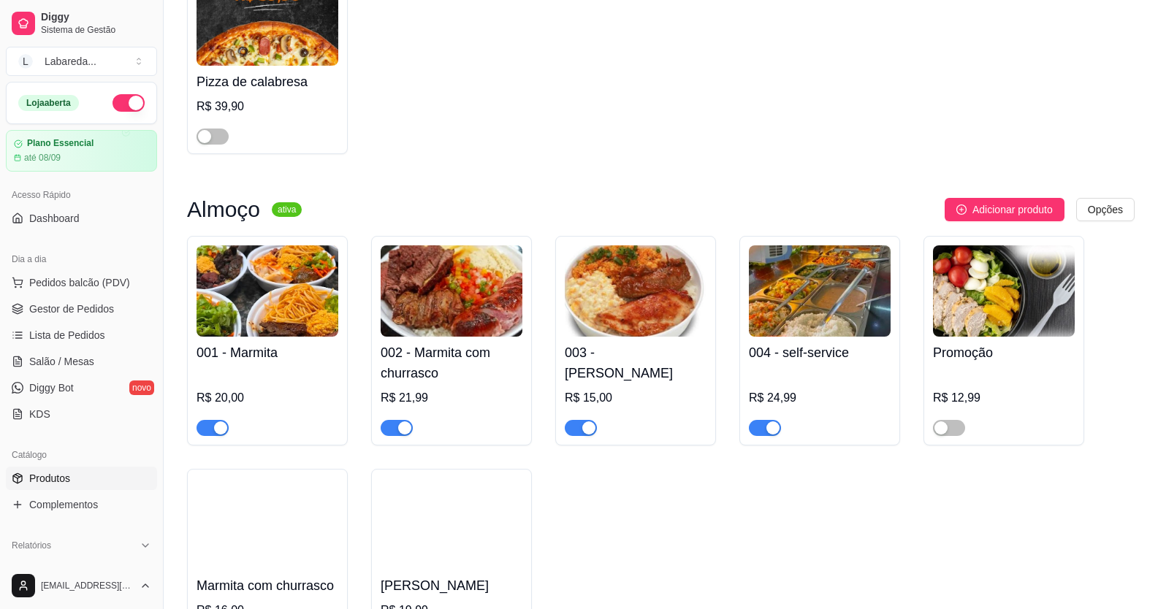
click at [193, 142] on div "Pizza de calabresa R$ 39,90" at bounding box center [267, 59] width 161 height 189
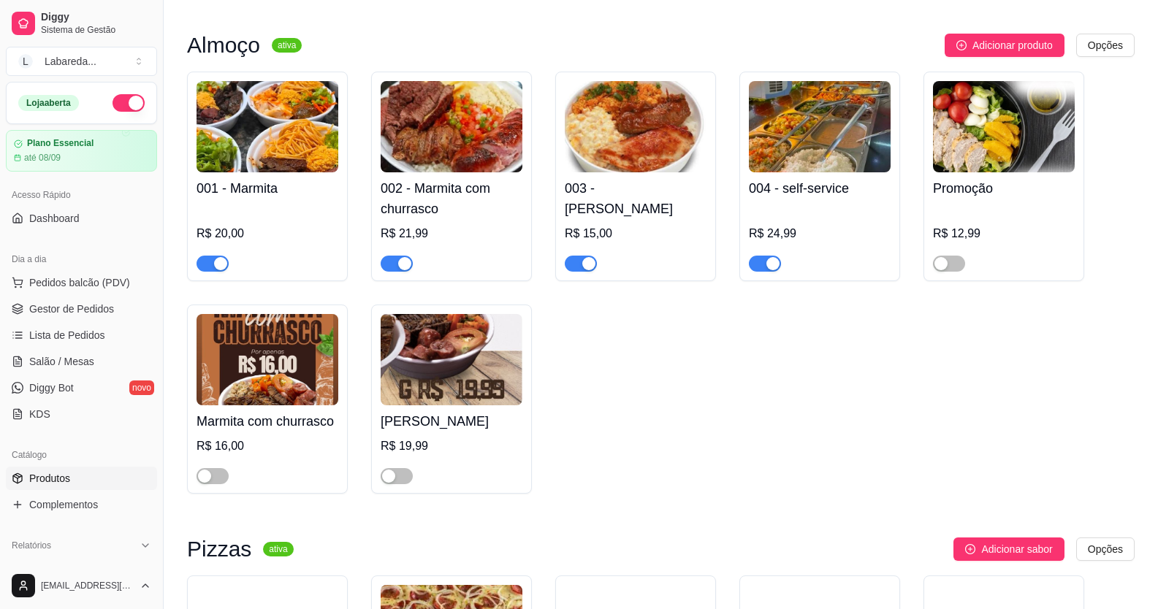
scroll to position [1388, 0]
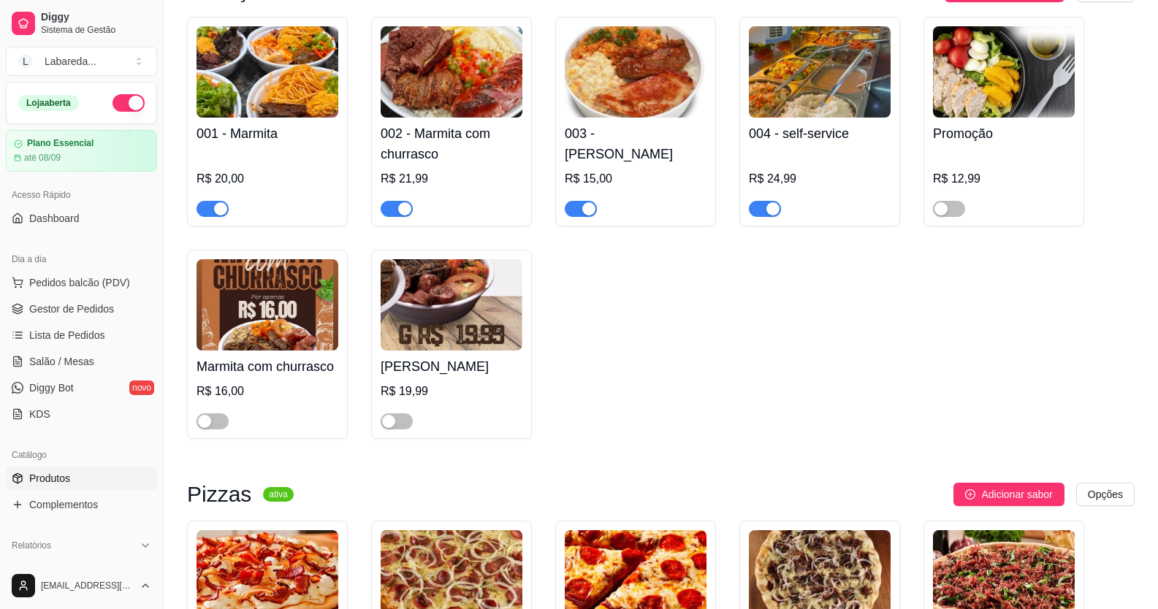
click at [211, 207] on span "button" at bounding box center [212, 209] width 32 height 16
click at [389, 210] on span "button" at bounding box center [397, 209] width 32 height 16
drag, startPoint x: 583, startPoint y: 207, endPoint x: 686, endPoint y: 217, distance: 103.5
click at [583, 208] on div "button" at bounding box center [588, 208] width 13 height 13
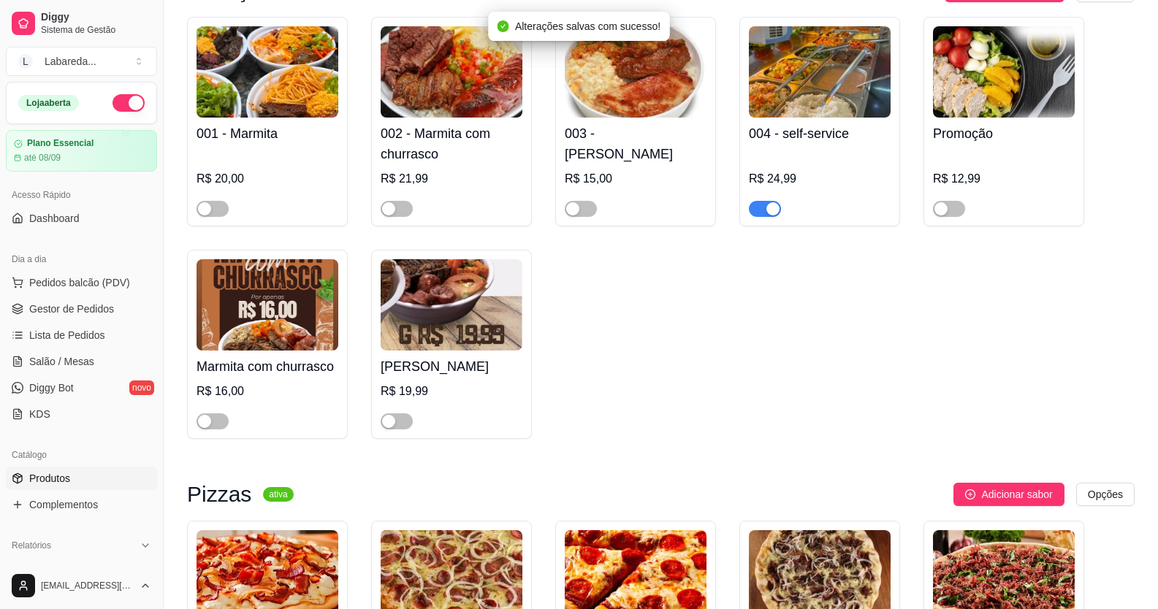
click at [763, 217] on span "button" at bounding box center [765, 209] width 32 height 16
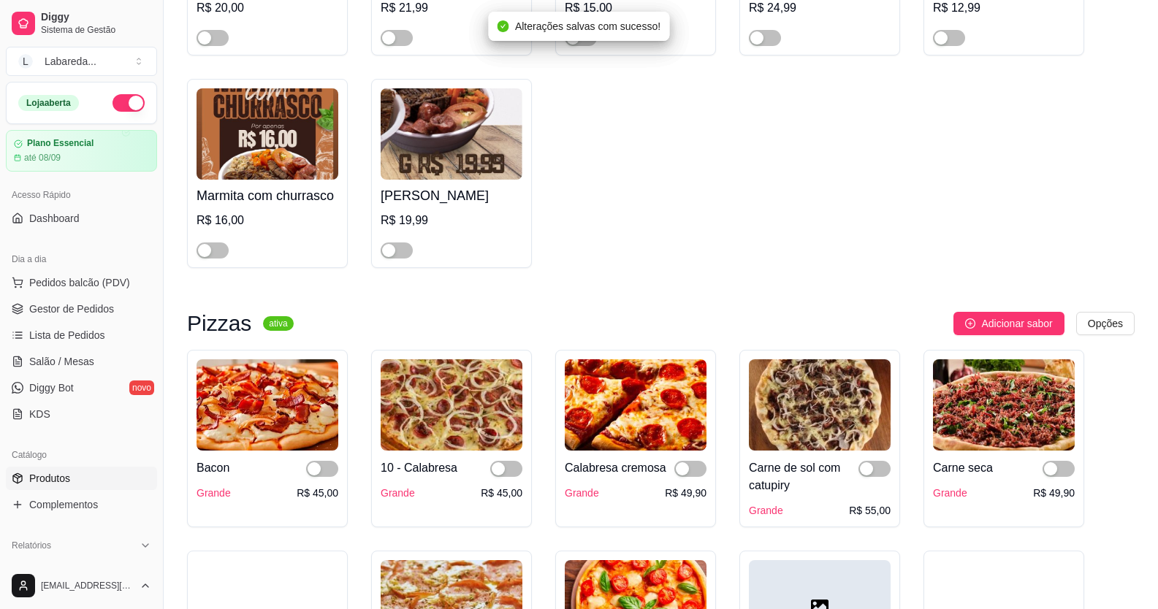
scroll to position [1753, 0]
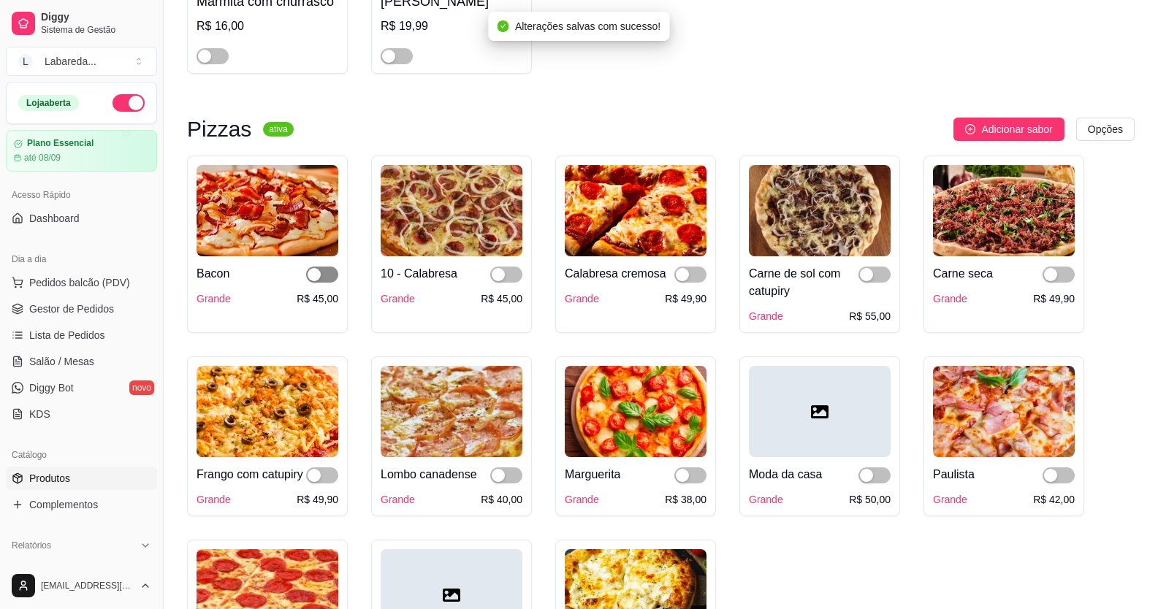
click at [320, 278] on div "button" at bounding box center [314, 274] width 13 height 13
click at [505, 275] on span "button" at bounding box center [506, 275] width 32 height 16
click at [684, 274] on div "button" at bounding box center [682, 274] width 13 height 13
drag, startPoint x: 863, startPoint y: 280, endPoint x: 901, endPoint y: 278, distance: 38.0
click at [865, 280] on div "button" at bounding box center [866, 274] width 13 height 13
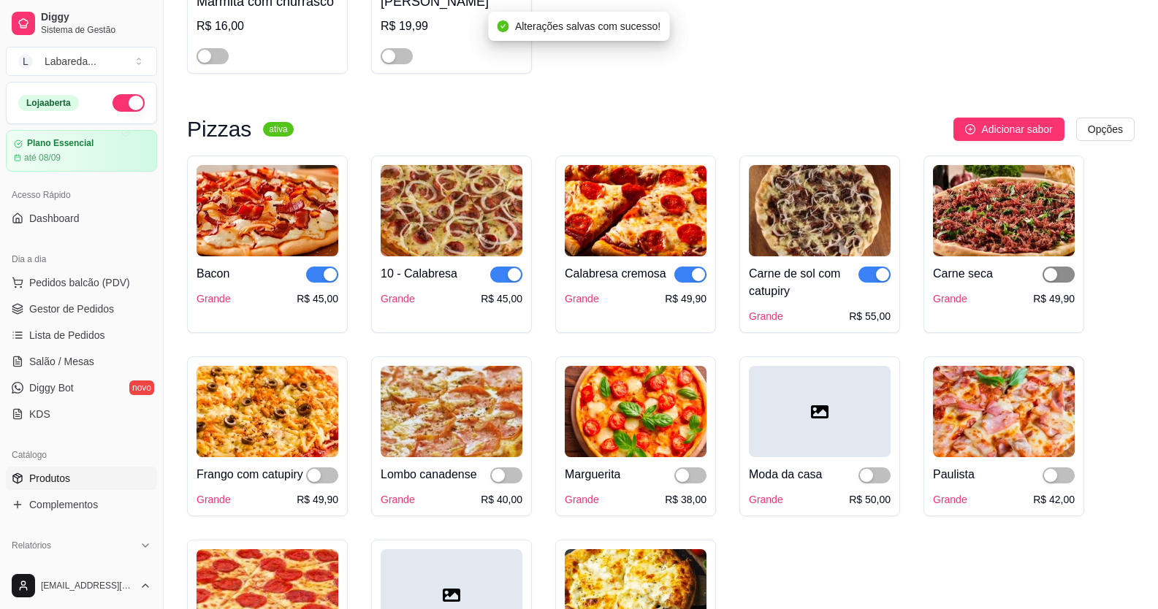
click at [1046, 280] on div "button" at bounding box center [1050, 274] width 13 height 13
click at [682, 481] on div "button" at bounding box center [682, 475] width 13 height 13
click at [514, 483] on span "button" at bounding box center [506, 476] width 32 height 16
click at [326, 476] on span "button" at bounding box center [322, 476] width 32 height 16
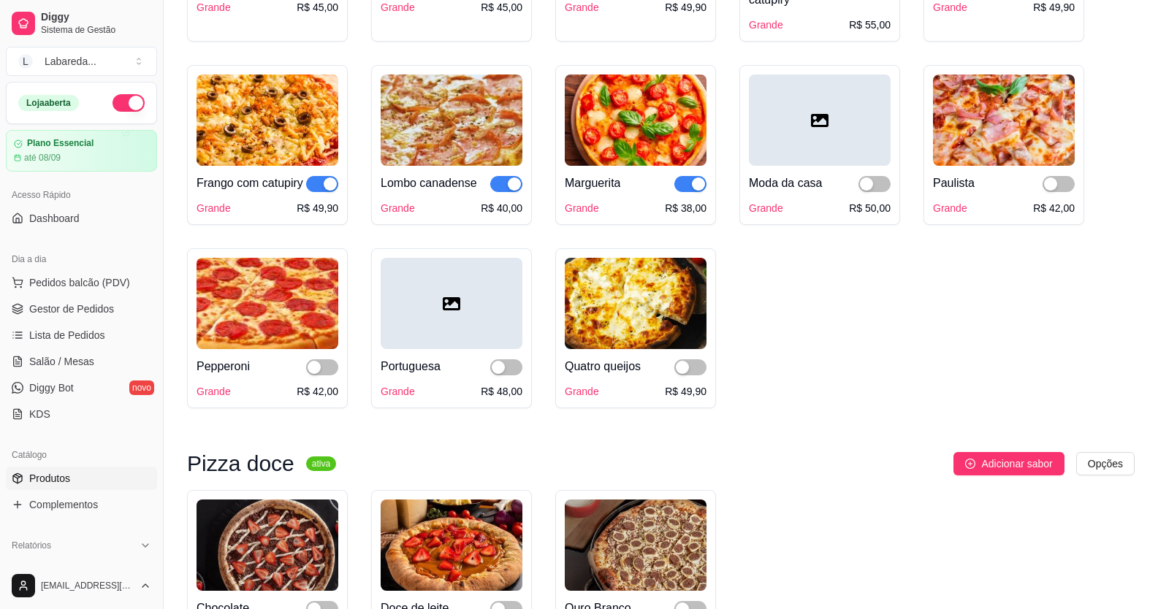
scroll to position [2045, 0]
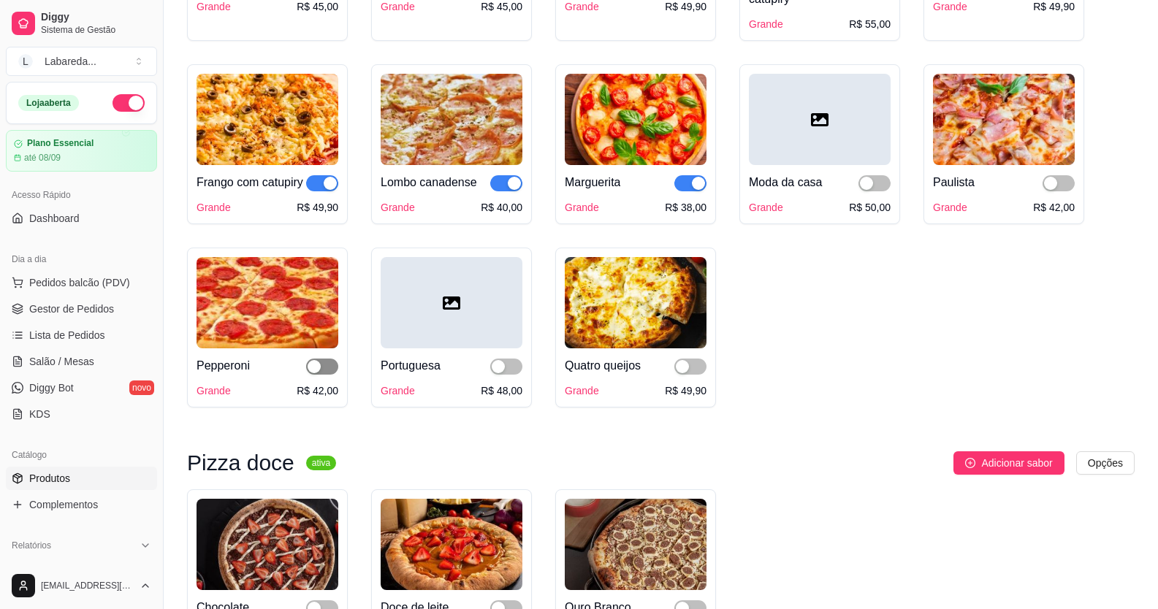
click at [324, 375] on span "button" at bounding box center [322, 367] width 32 height 16
click at [496, 373] on div "button" at bounding box center [498, 366] width 13 height 13
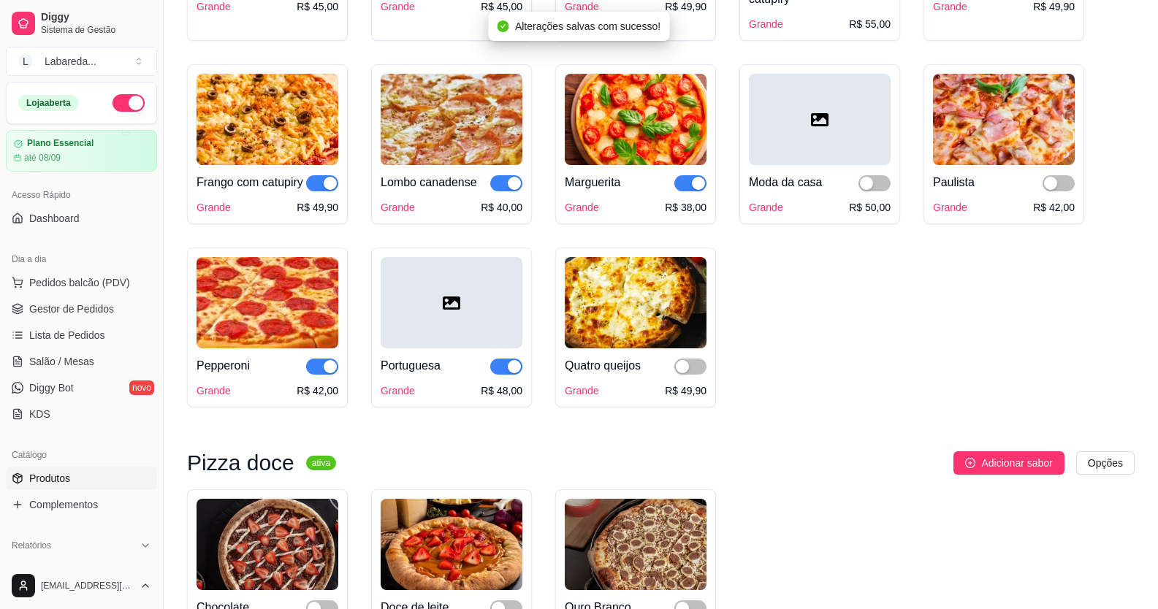
click at [668, 373] on div "Quatro queijos Grande R$ 49,90" at bounding box center [636, 373] width 142 height 50
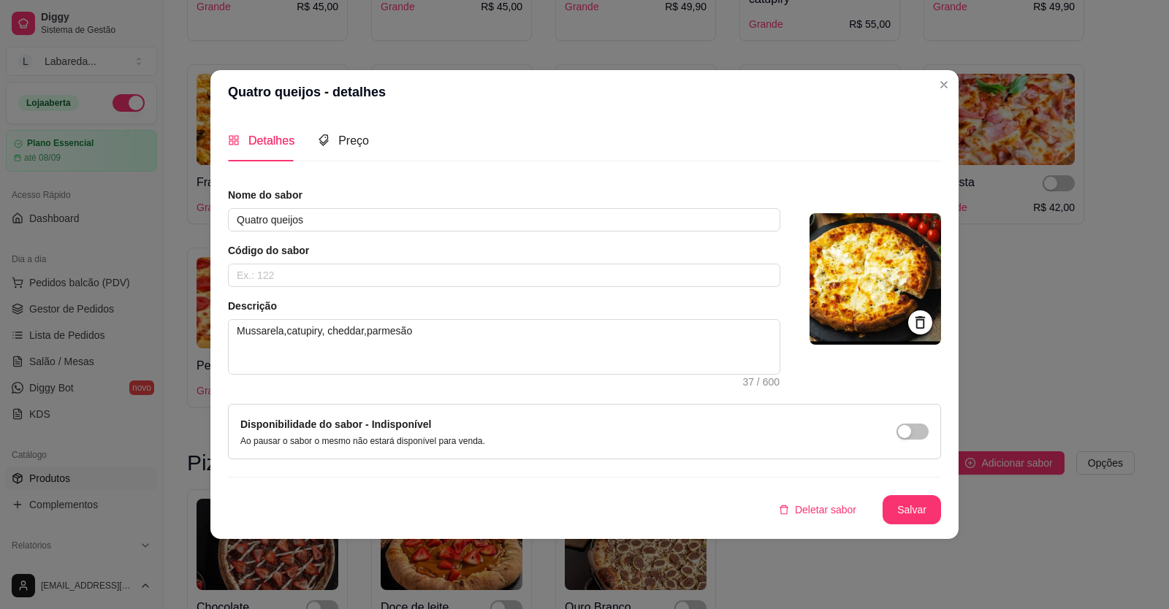
click at [936, 95] on header "Quatro queijos - detalhes" at bounding box center [584, 92] width 748 height 44
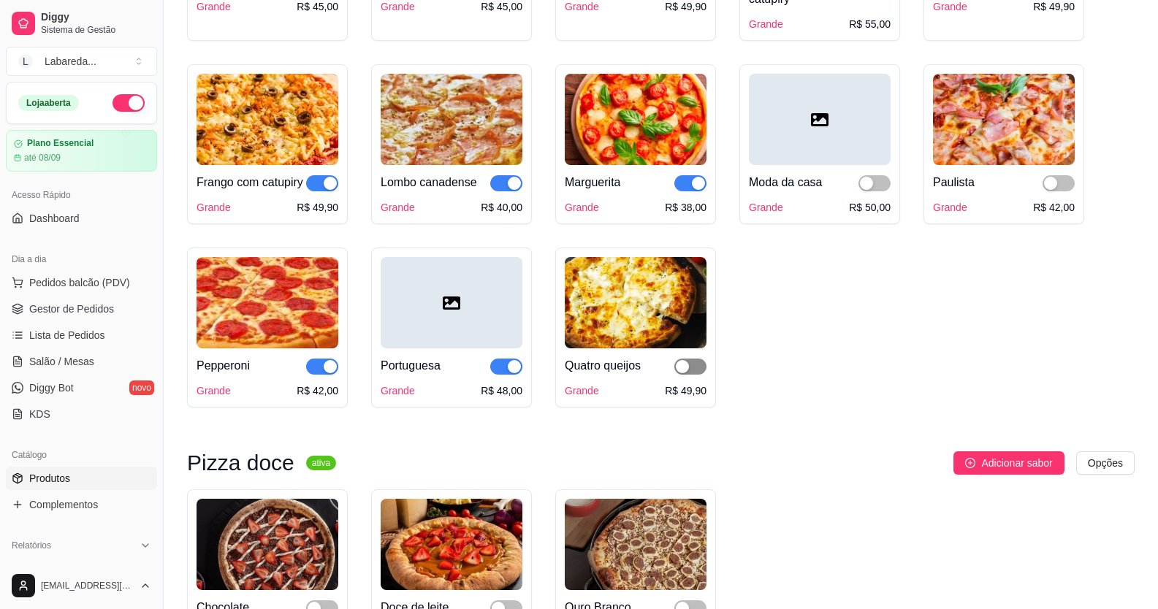
click at [679, 373] on div "button" at bounding box center [682, 366] width 13 height 13
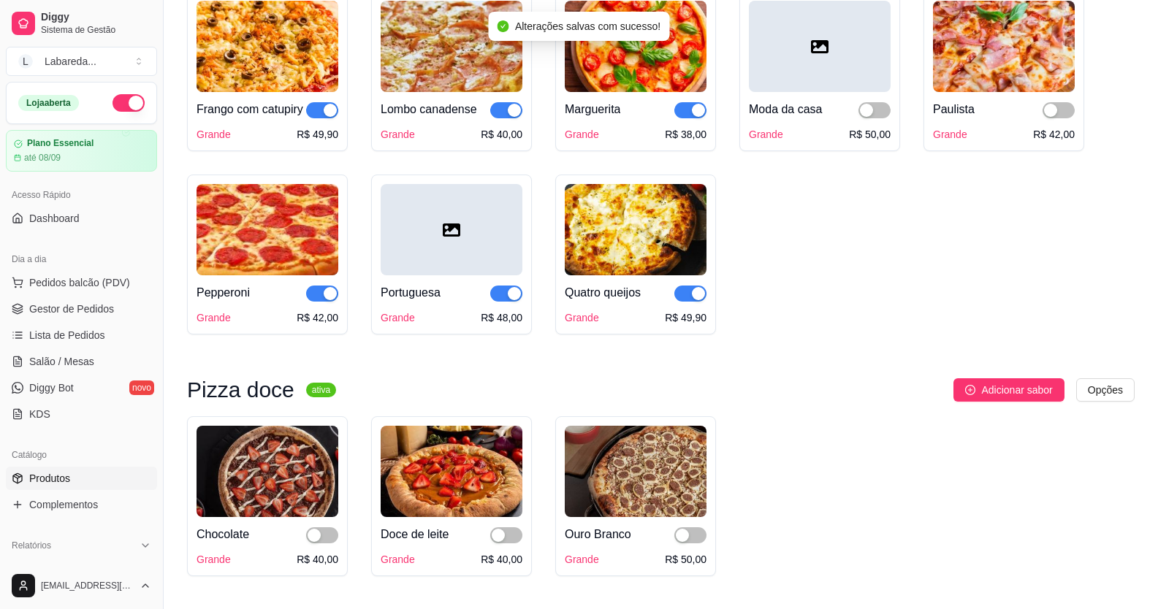
scroll to position [2264, 0]
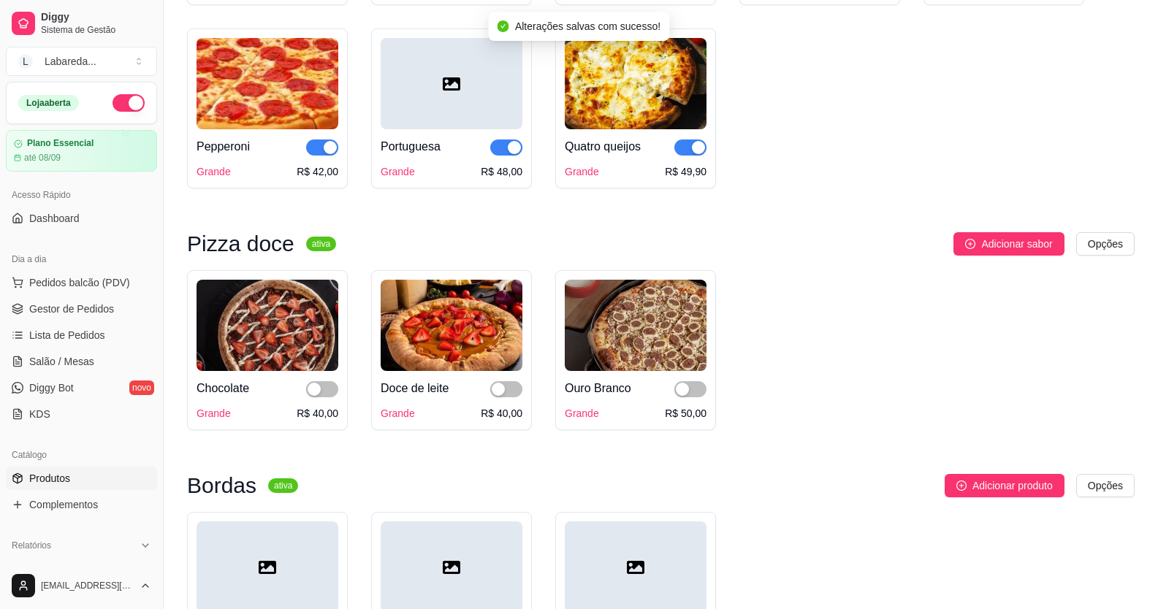
drag, startPoint x: 320, startPoint y: 408, endPoint x: 356, endPoint y: 405, distance: 36.6
click at [327, 397] on button "button" at bounding box center [322, 389] width 32 height 16
click at [695, 397] on span "button" at bounding box center [690, 389] width 32 height 16
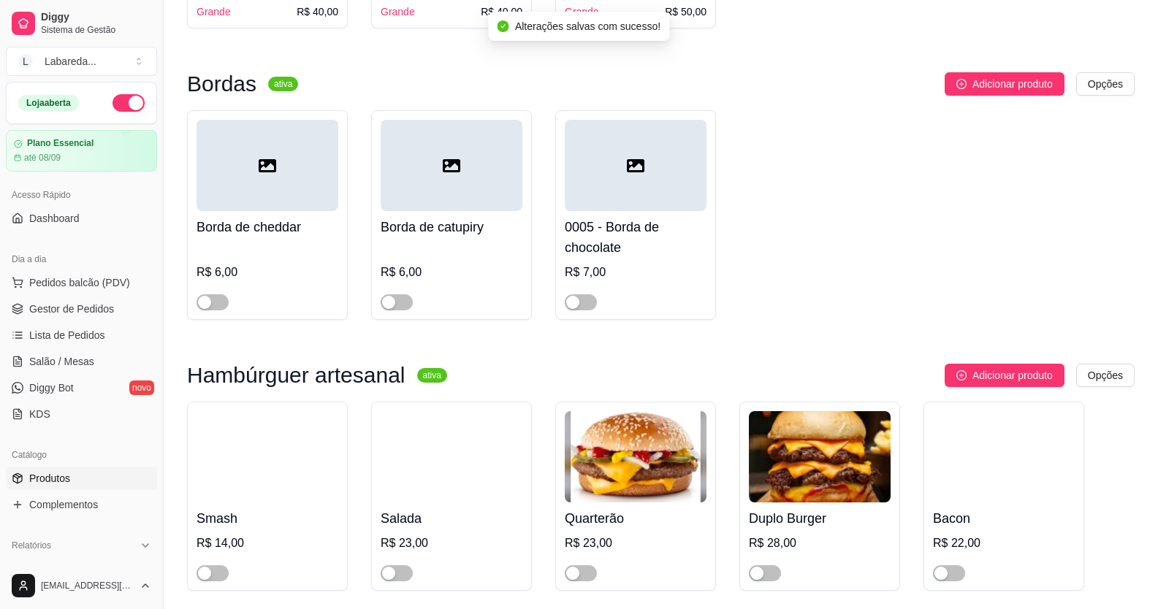
scroll to position [2776, 0]
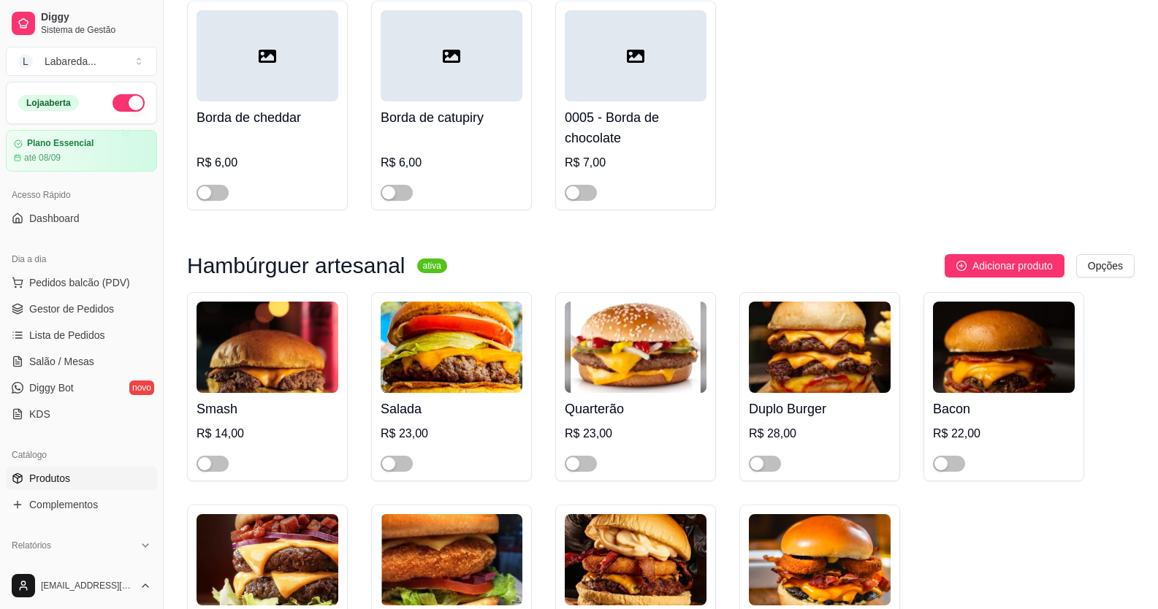
drag, startPoint x: 205, startPoint y: 212, endPoint x: 234, endPoint y: 212, distance: 29.9
click at [205, 199] on div "button" at bounding box center [204, 192] width 13 height 13
click at [389, 199] on div "button" at bounding box center [388, 192] width 13 height 13
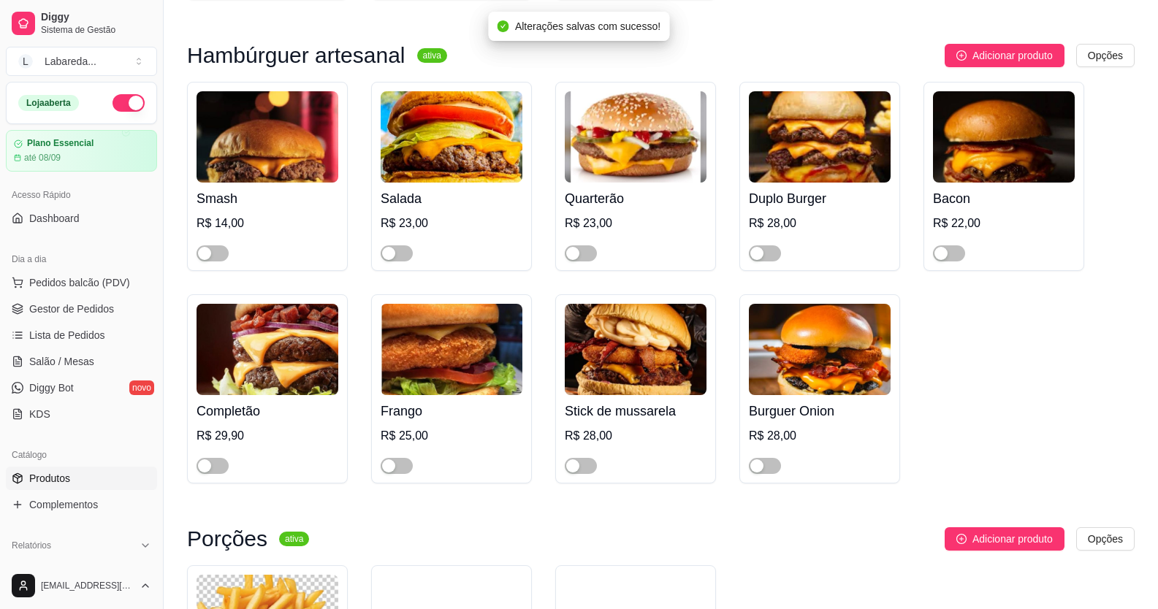
scroll to position [2995, 0]
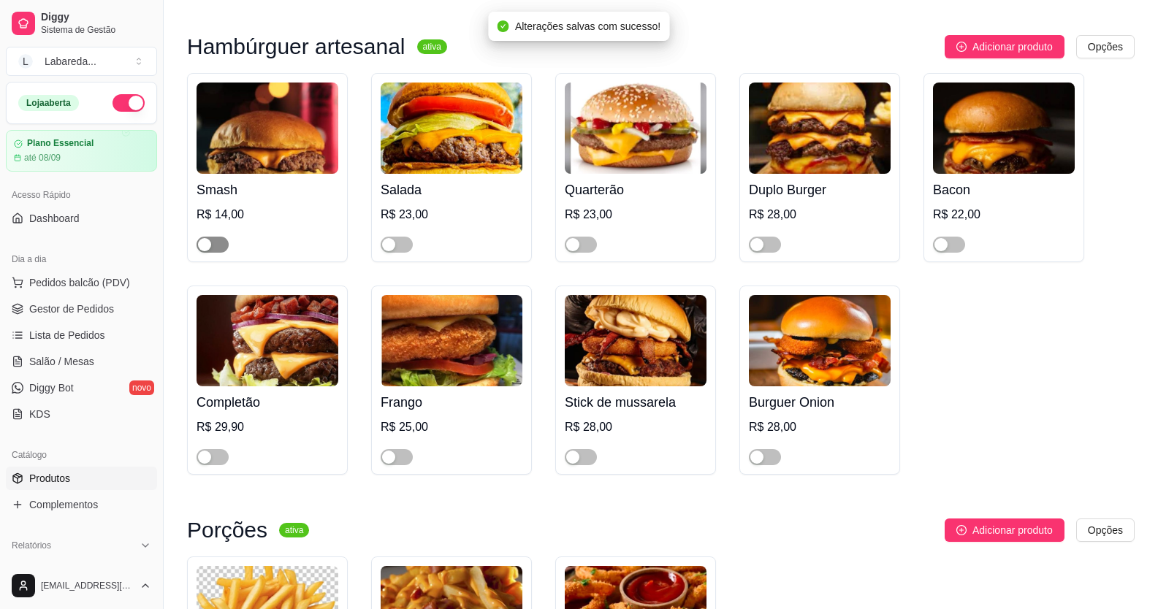
drag, startPoint x: 214, startPoint y: 275, endPoint x: 286, endPoint y: 259, distance: 74.1
click at [215, 253] on span "button" at bounding box center [212, 245] width 32 height 16
click at [381, 253] on span "button" at bounding box center [397, 245] width 32 height 16
click at [595, 253] on div at bounding box center [581, 244] width 32 height 18
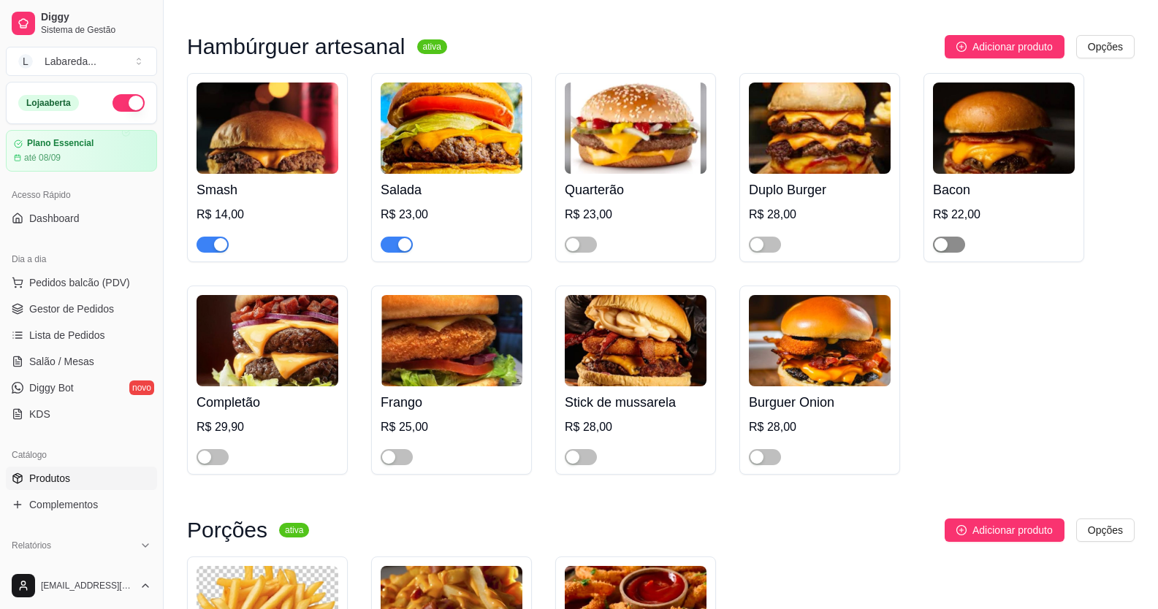
click at [943, 251] on div "button" at bounding box center [940, 244] width 13 height 13
click at [763, 251] on div "button" at bounding box center [756, 244] width 13 height 13
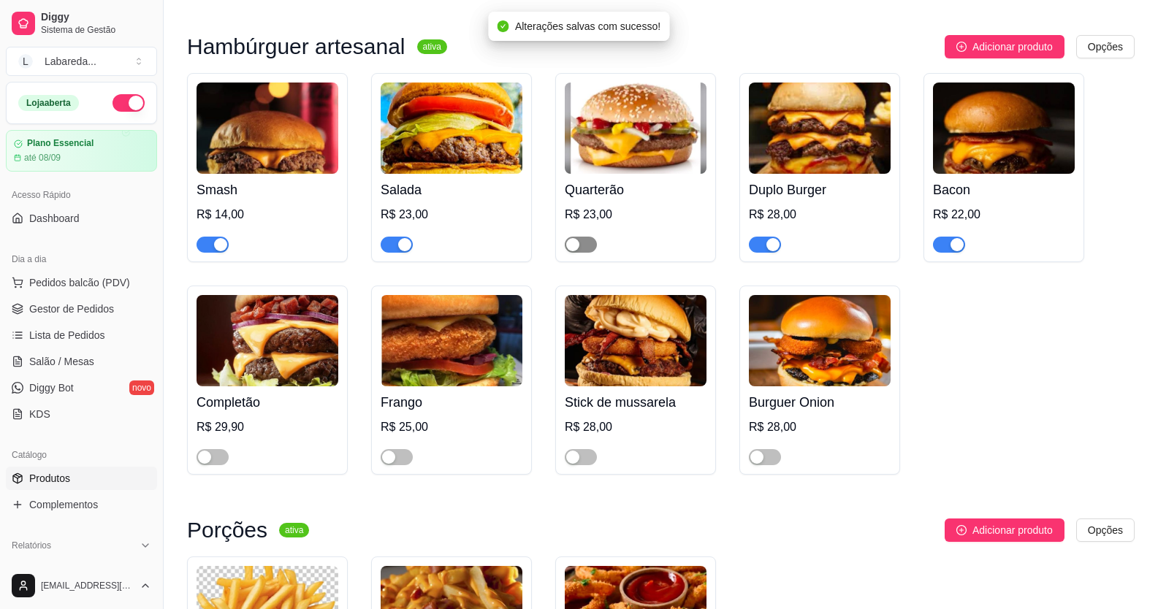
click at [570, 251] on div "button" at bounding box center [572, 244] width 13 height 13
click at [584, 465] on span "button" at bounding box center [581, 457] width 32 height 16
click at [755, 464] on div "button" at bounding box center [756, 457] width 13 height 13
drag, startPoint x: 389, startPoint y: 484, endPoint x: 378, endPoint y: 481, distance: 12.2
click at [389, 464] on div "button" at bounding box center [388, 457] width 13 height 13
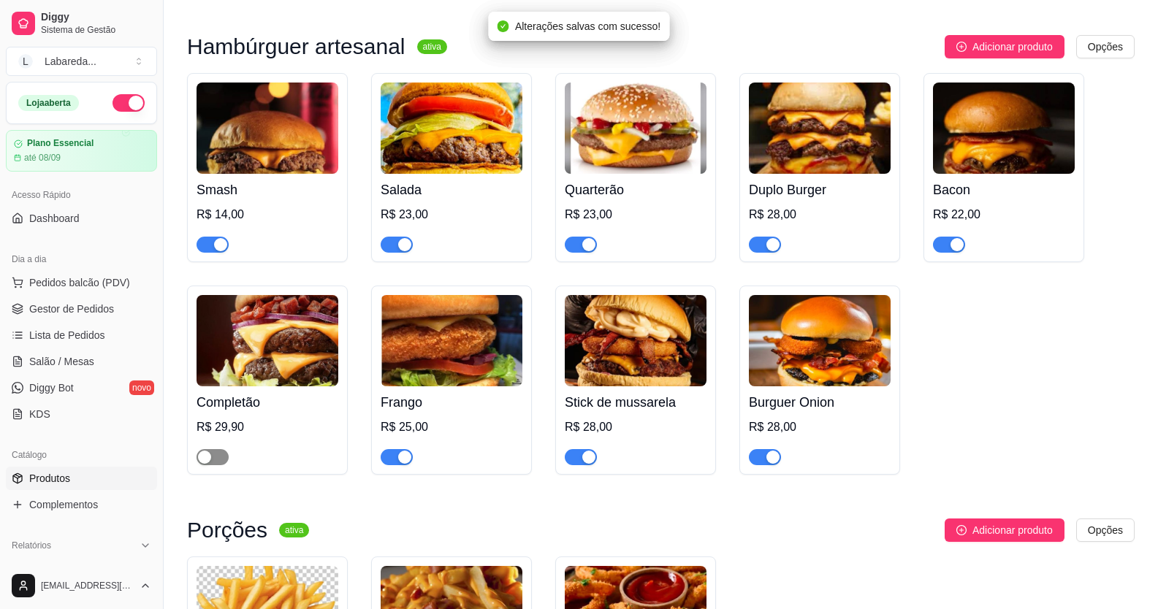
click at [212, 465] on button "button" at bounding box center [212, 457] width 32 height 16
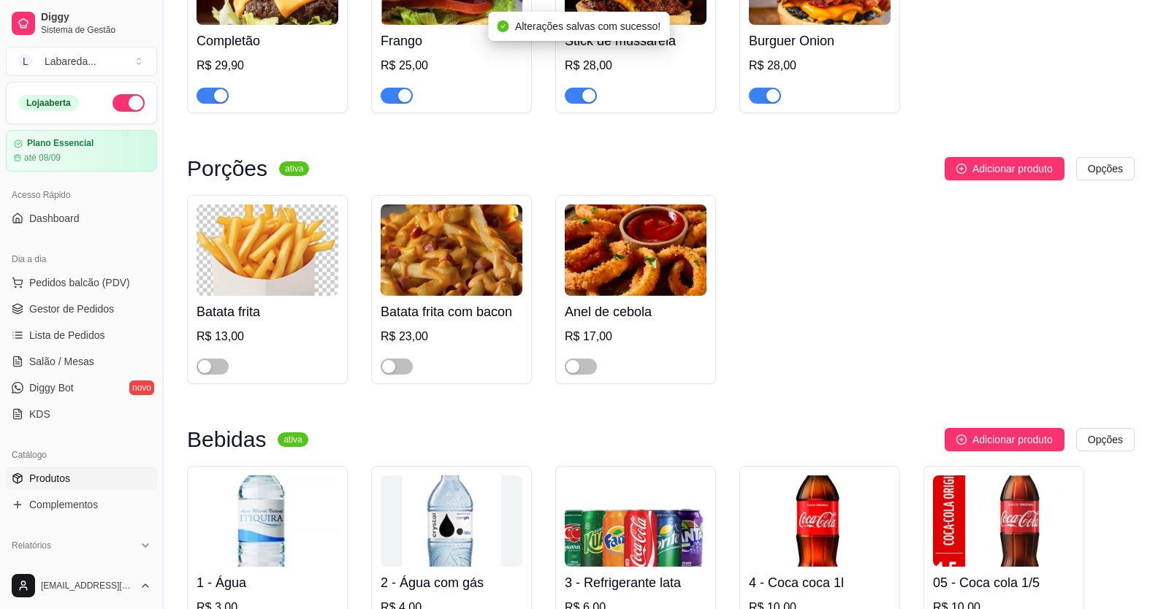
scroll to position [3360, 0]
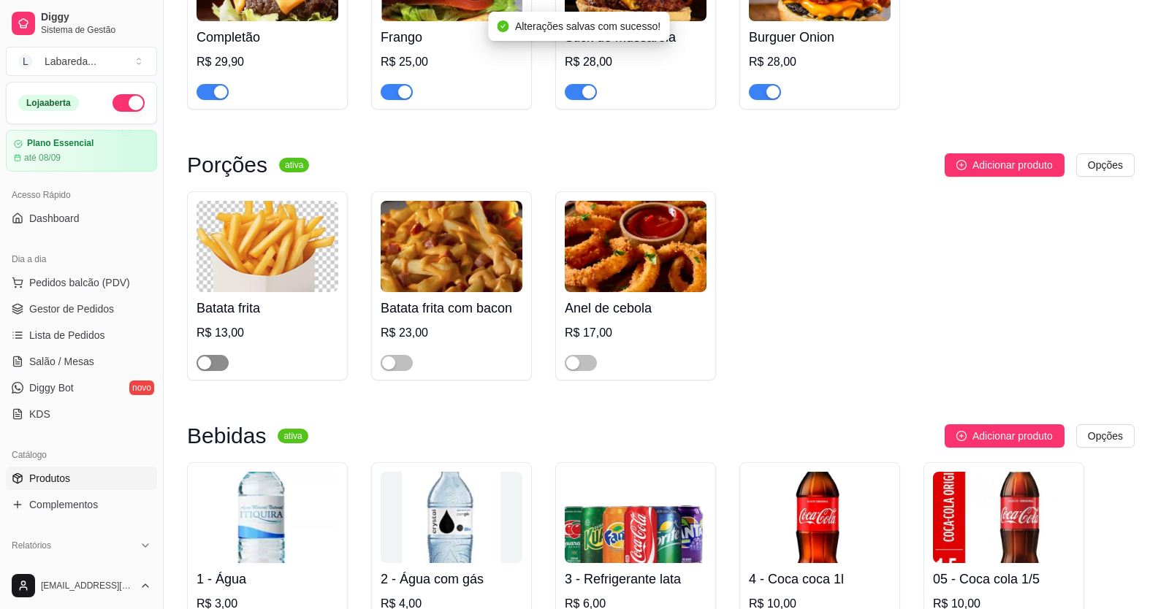
drag, startPoint x: 210, startPoint y: 392, endPoint x: 286, endPoint y: 403, distance: 76.9
click at [210, 370] on div "button" at bounding box center [204, 362] width 13 height 13
drag, startPoint x: 386, startPoint y: 394, endPoint x: 424, endPoint y: 400, distance: 38.4
click at [386, 370] on div "button" at bounding box center [388, 362] width 13 height 13
click at [581, 371] on div at bounding box center [581, 363] width 32 height 18
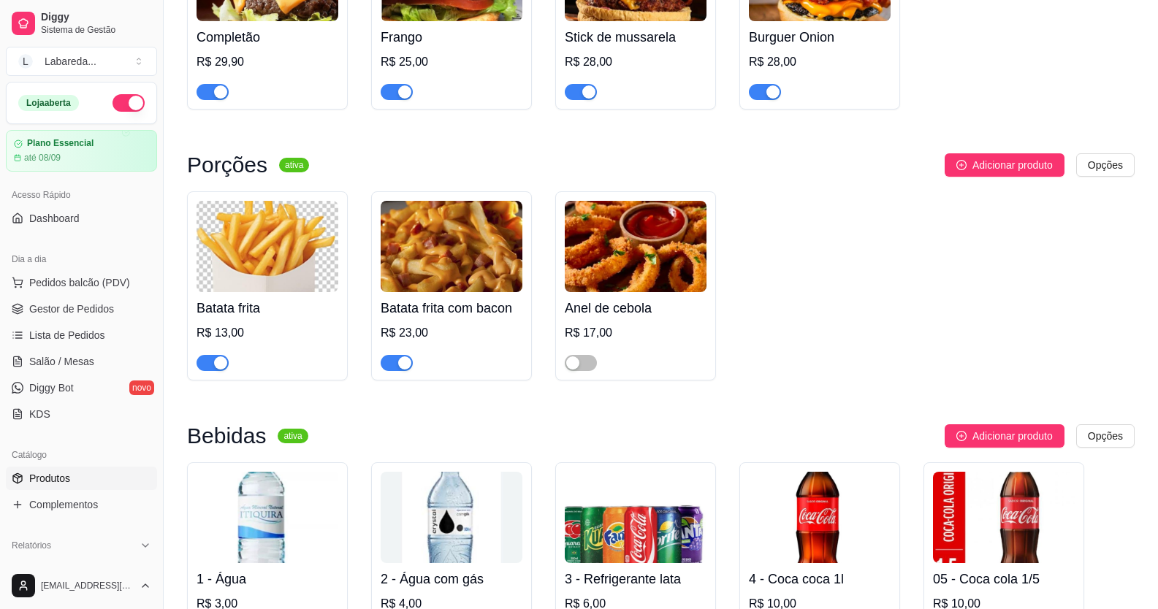
click at [598, 371] on div at bounding box center [636, 356] width 142 height 29
click at [573, 370] on div "button" at bounding box center [572, 362] width 13 height 13
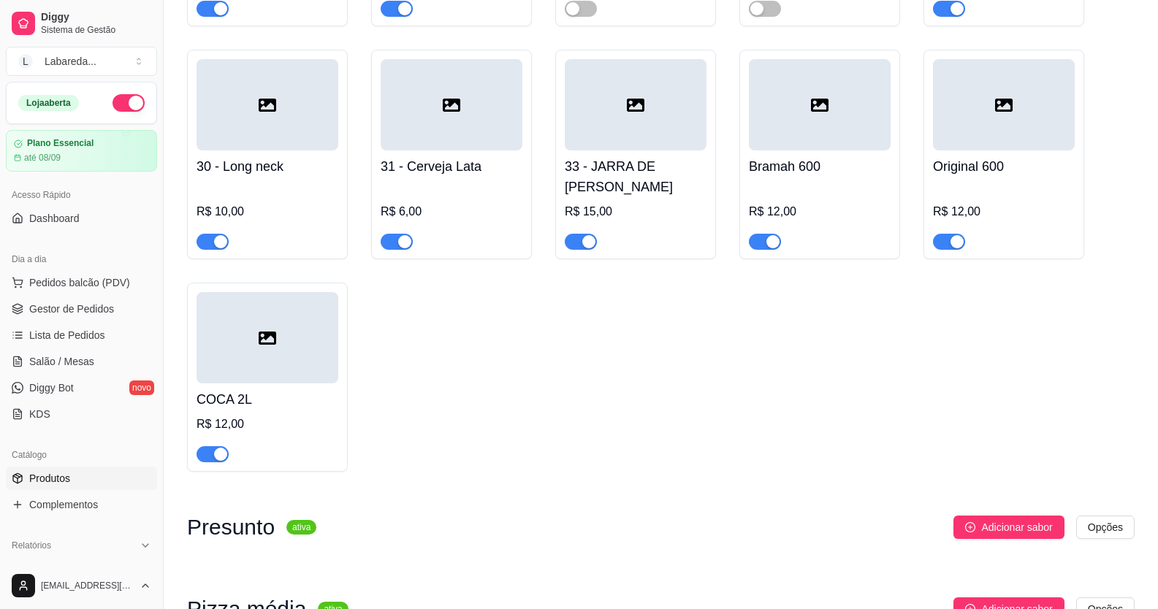
scroll to position [4237, 0]
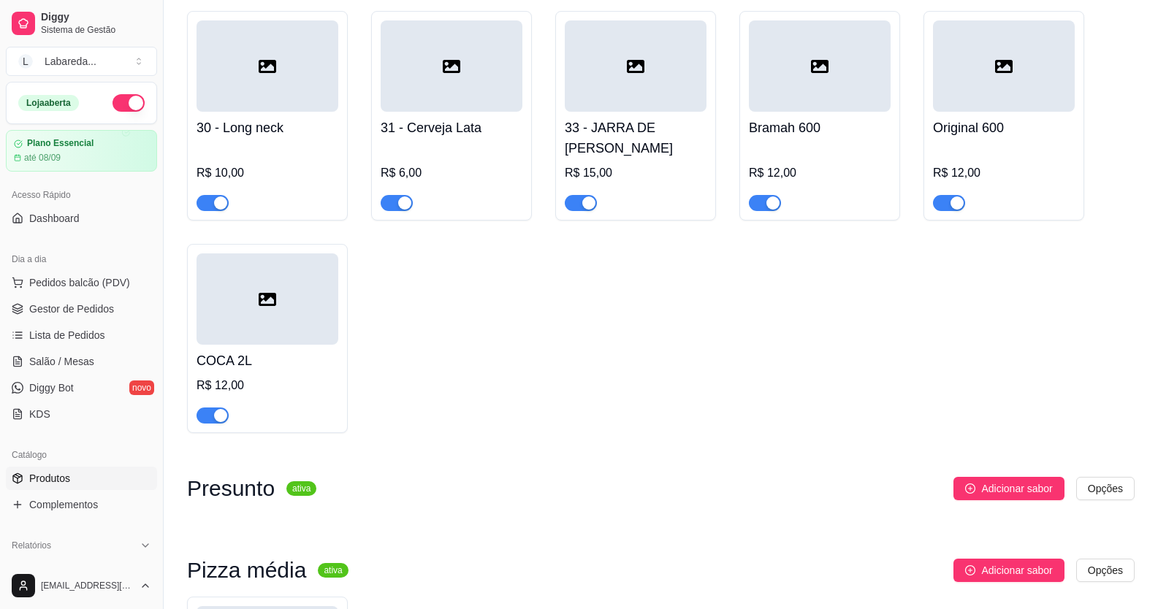
click at [583, 210] on div "button" at bounding box center [588, 202] width 13 height 13
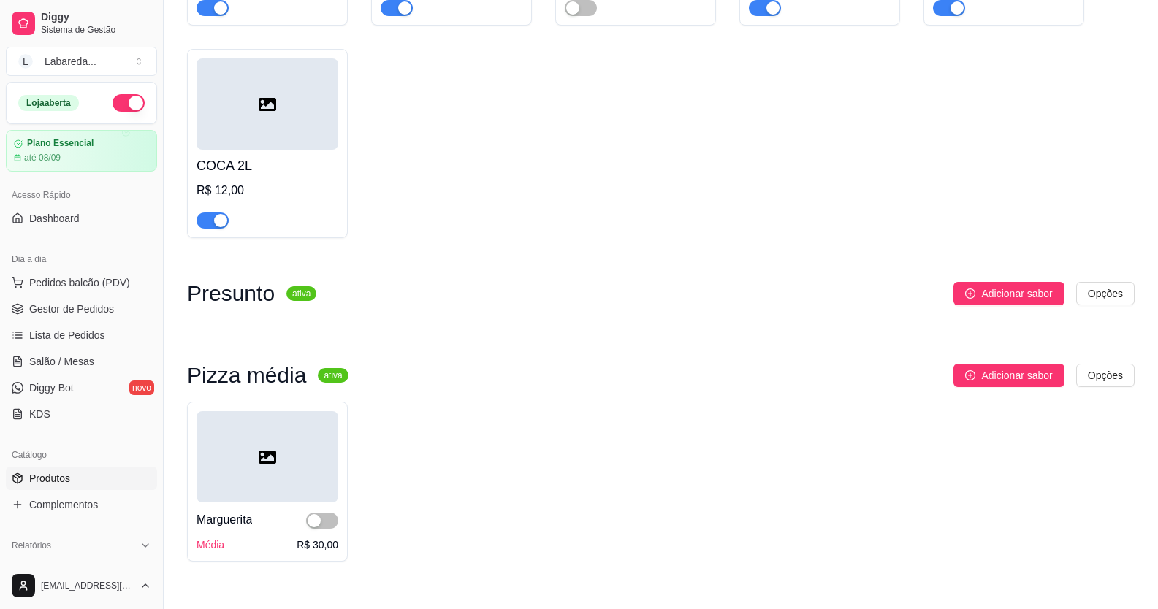
scroll to position [4489, 0]
